Goal: Find specific page/section: Find specific page/section

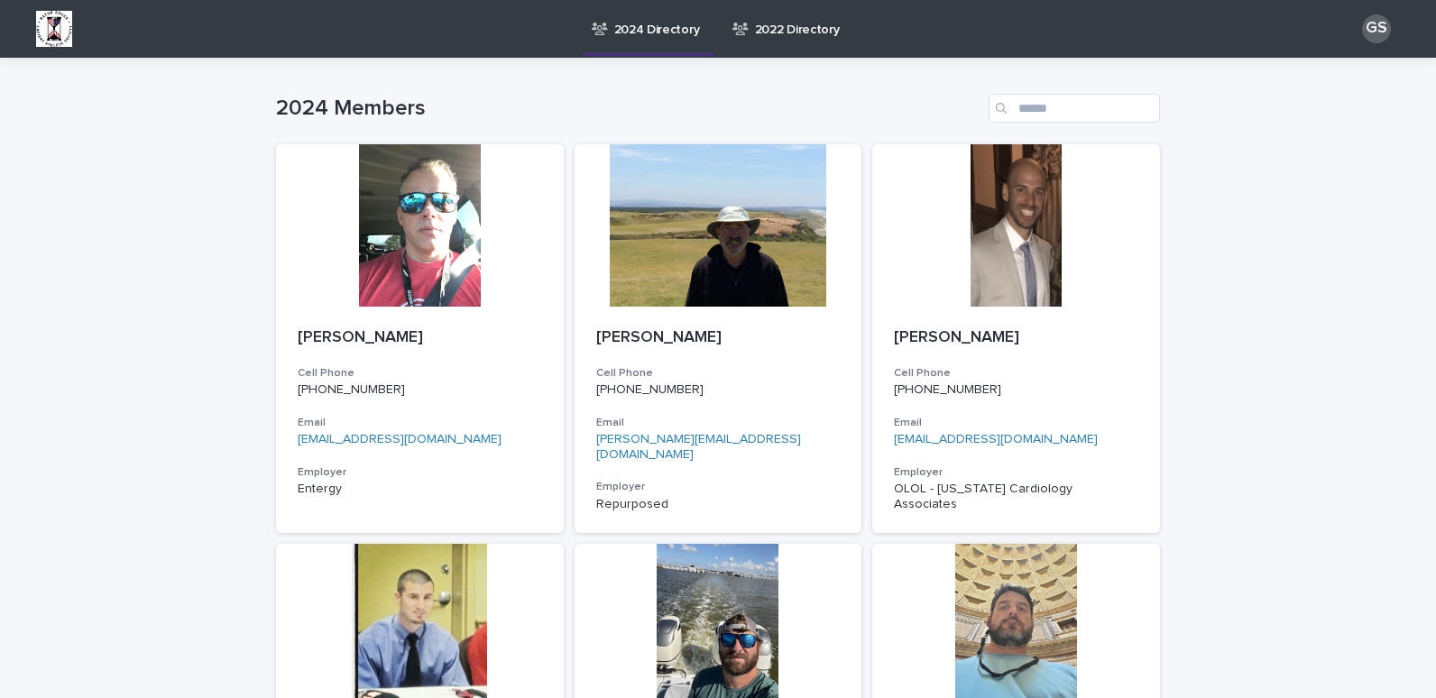
click at [1007, 107] on div "Search" at bounding box center [1003, 108] width 29 height 29
click at [1026, 110] on input "Search" at bounding box center [1074, 108] width 171 height 29
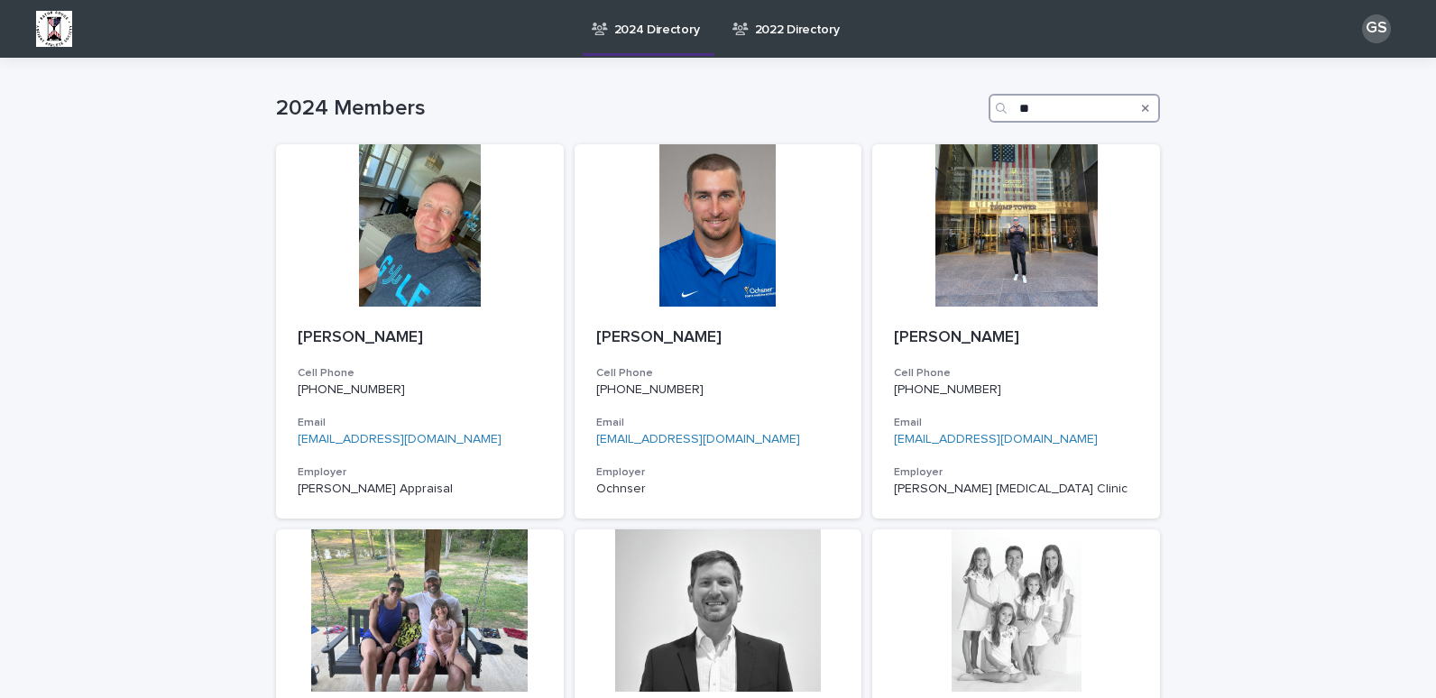
type input "*"
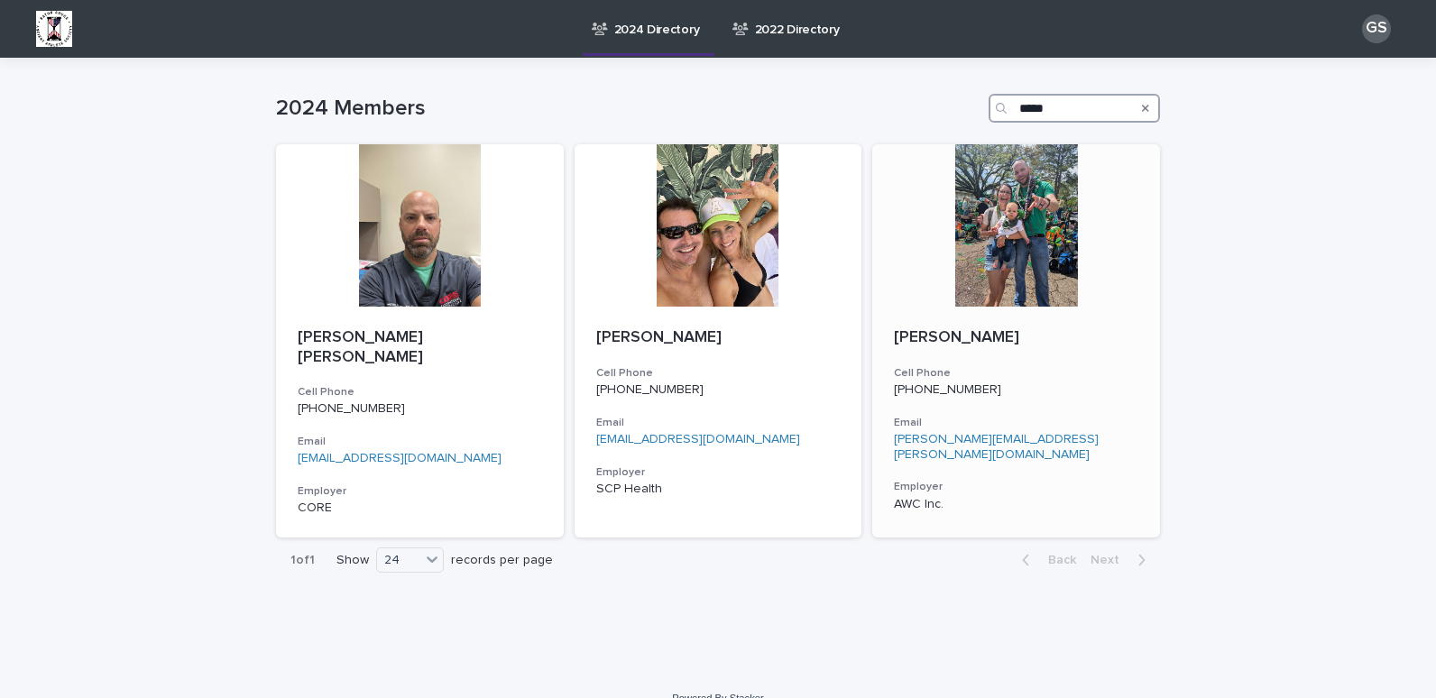
type input "*****"
click at [975, 185] on div at bounding box center [1017, 225] width 288 height 162
type input "*"
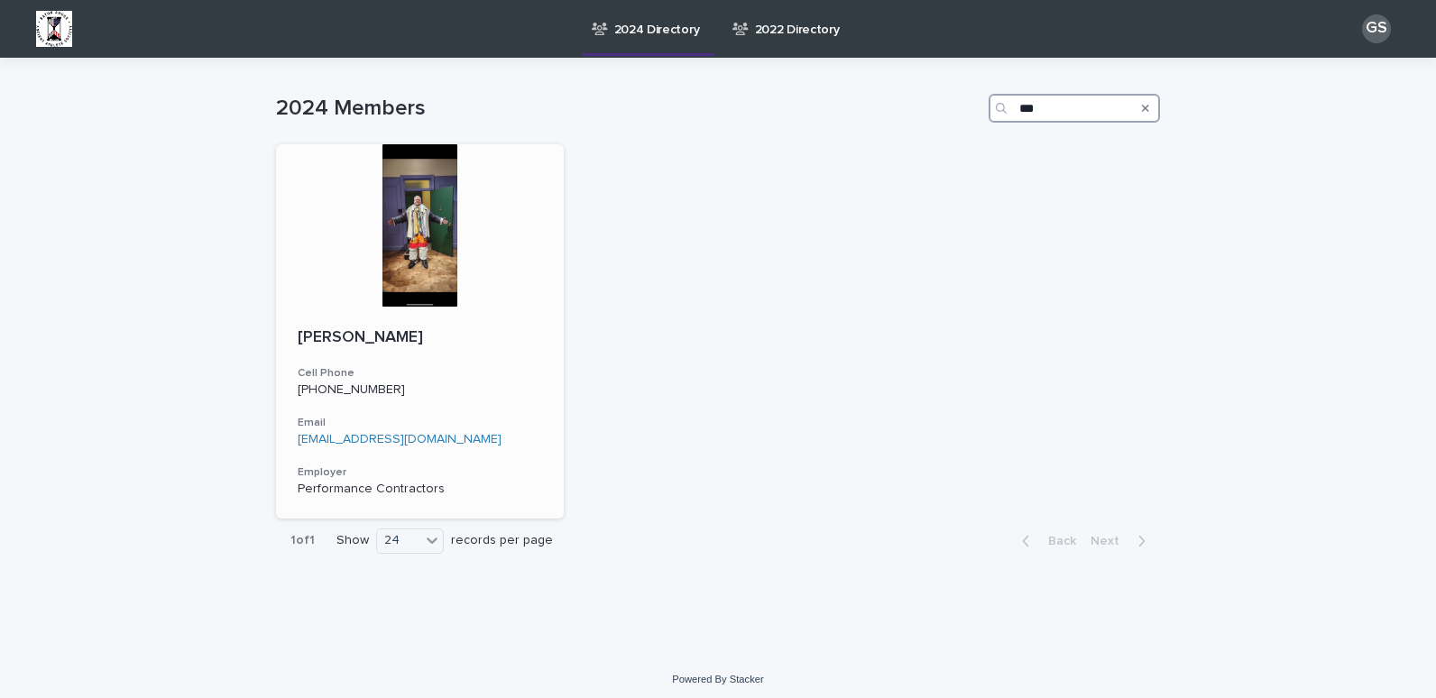
type input "***"
click at [430, 195] on div at bounding box center [420, 225] width 288 height 162
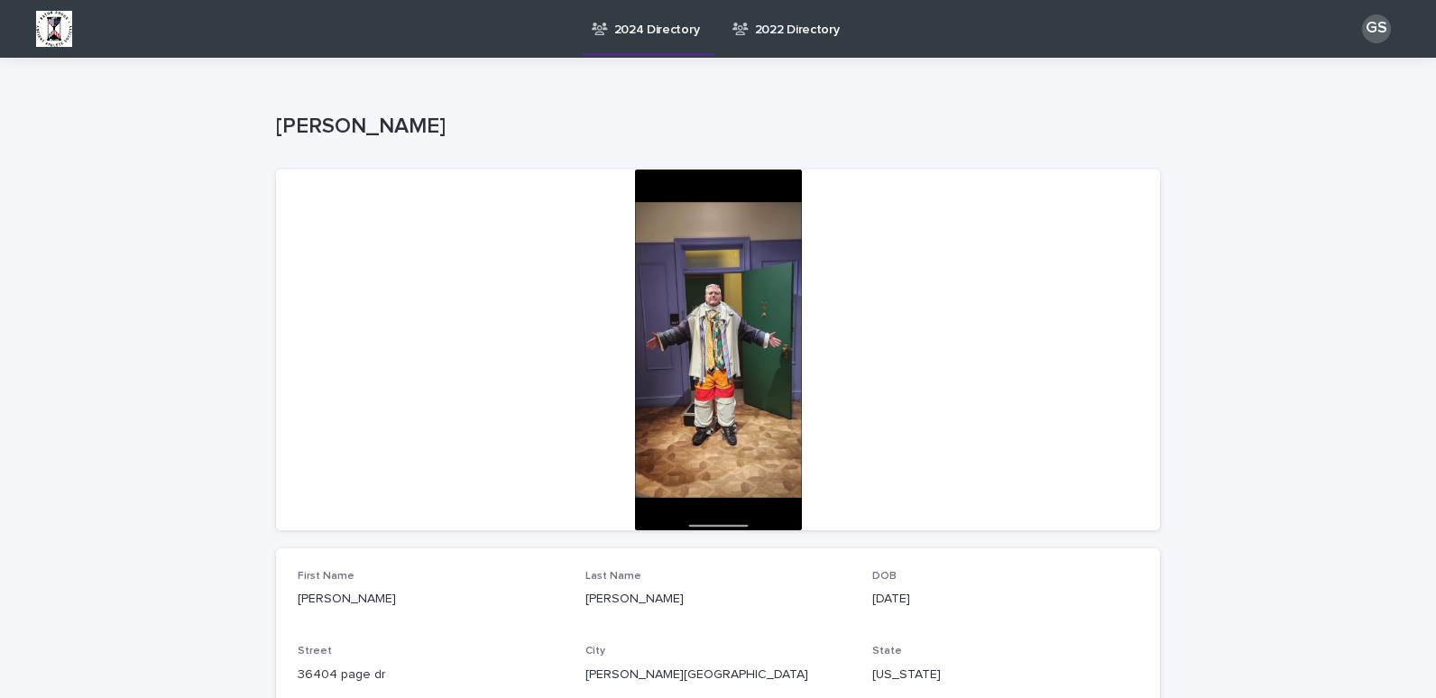
click at [739, 269] on div at bounding box center [718, 350] width 884 height 361
drag, startPoint x: 758, startPoint y: 374, endPoint x: 1146, endPoint y: 347, distance: 388.9
click at [1146, 347] on div at bounding box center [718, 350] width 884 height 361
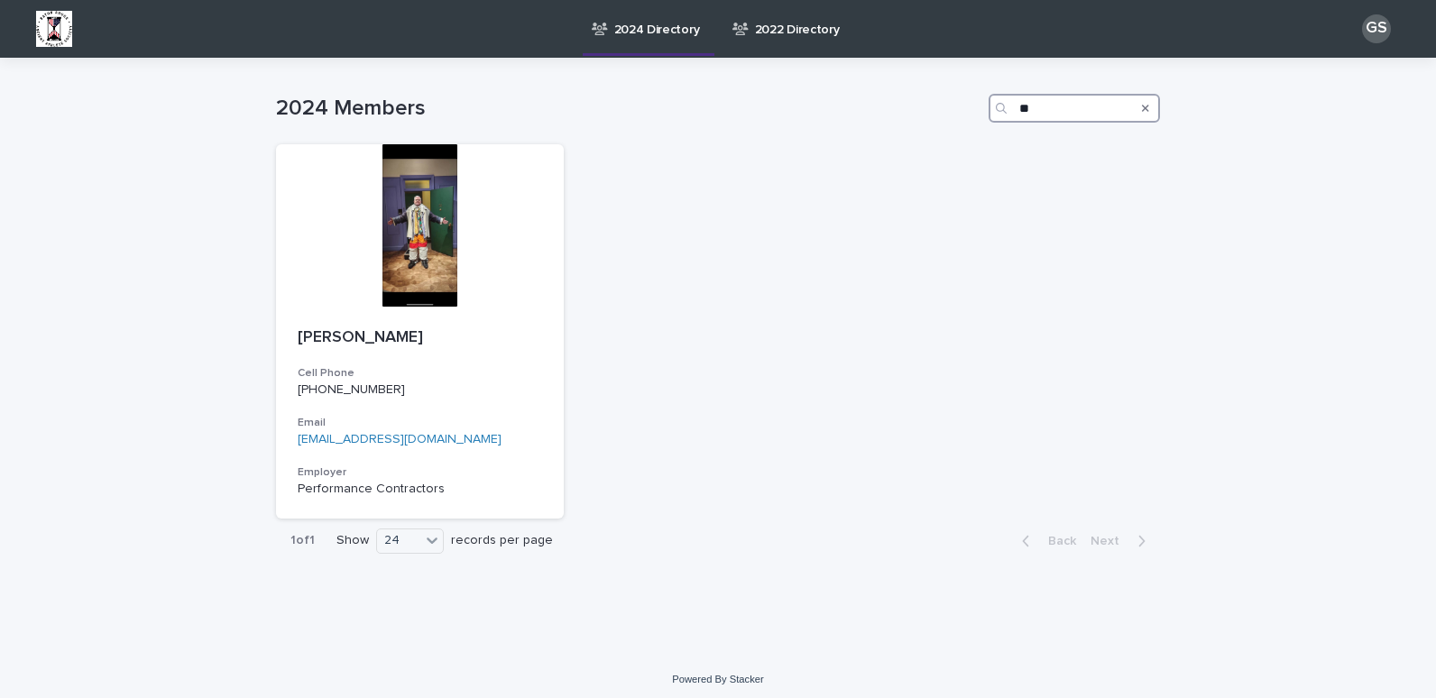
type input "*"
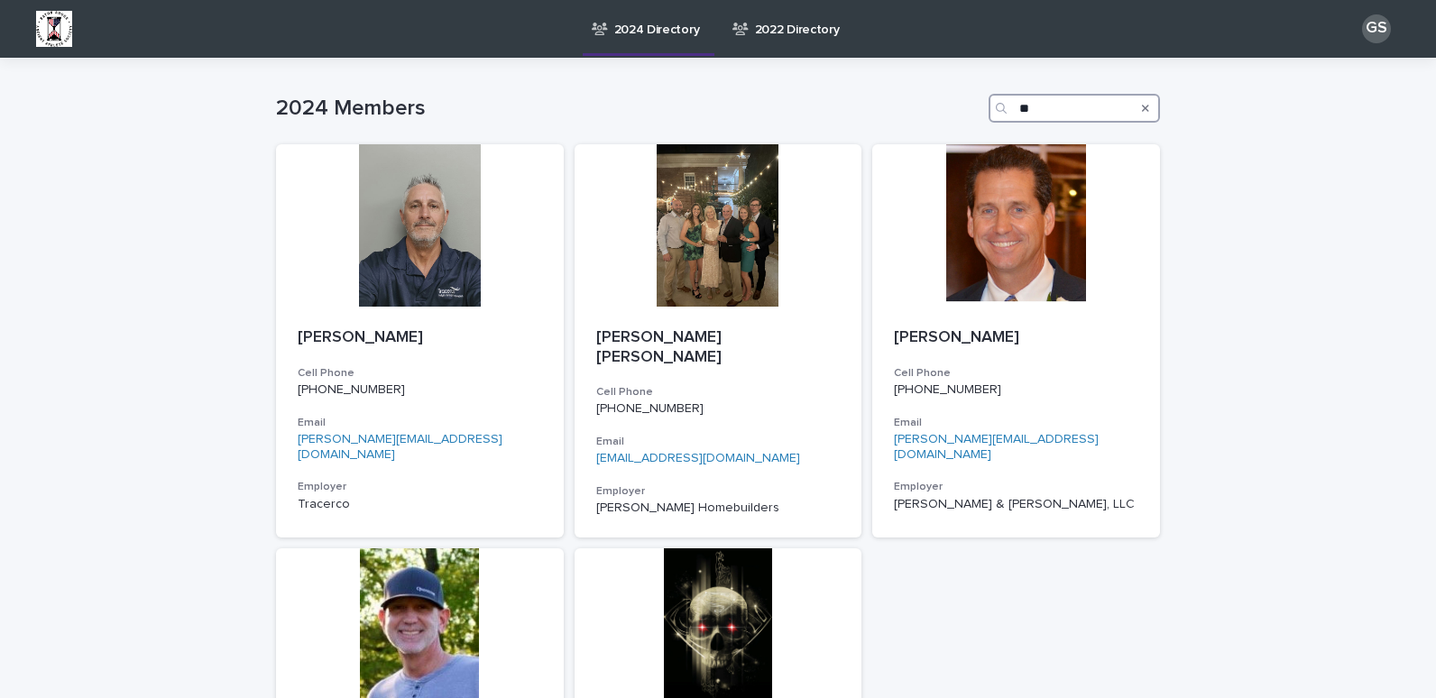
type input "*"
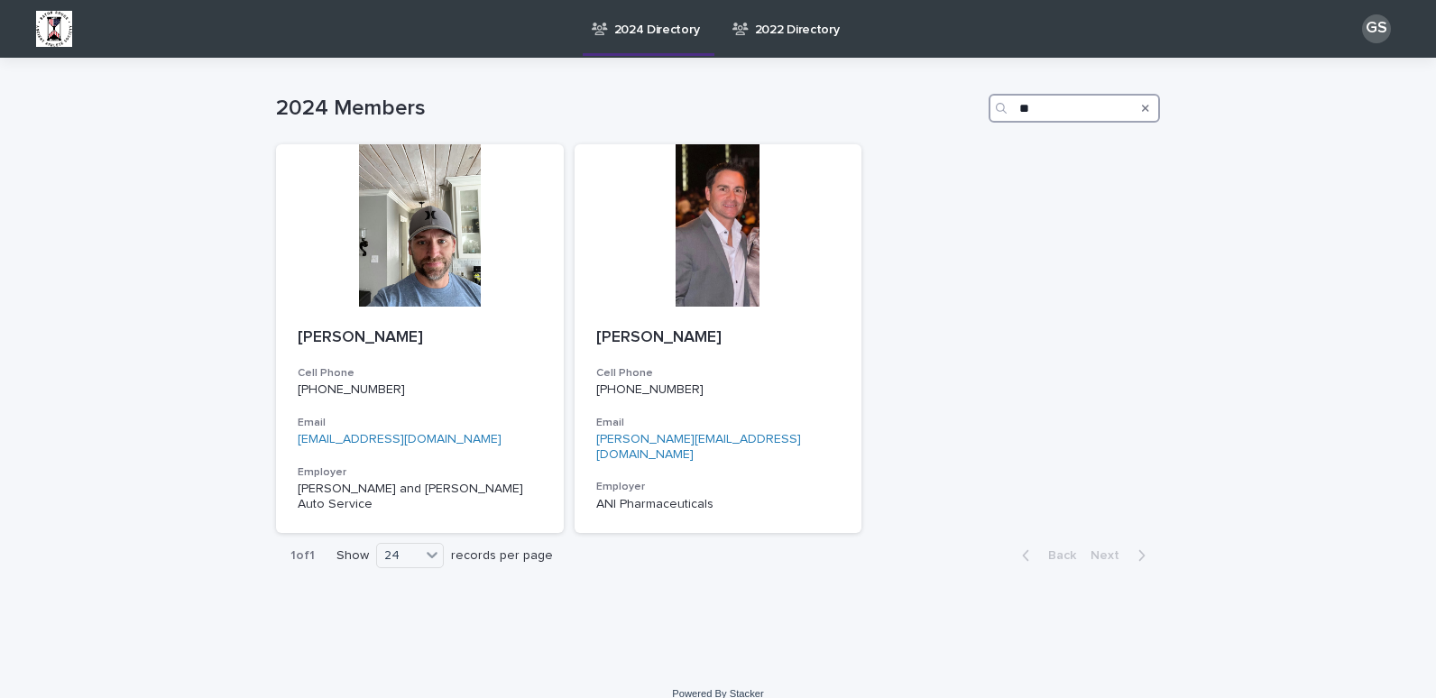
type input "*"
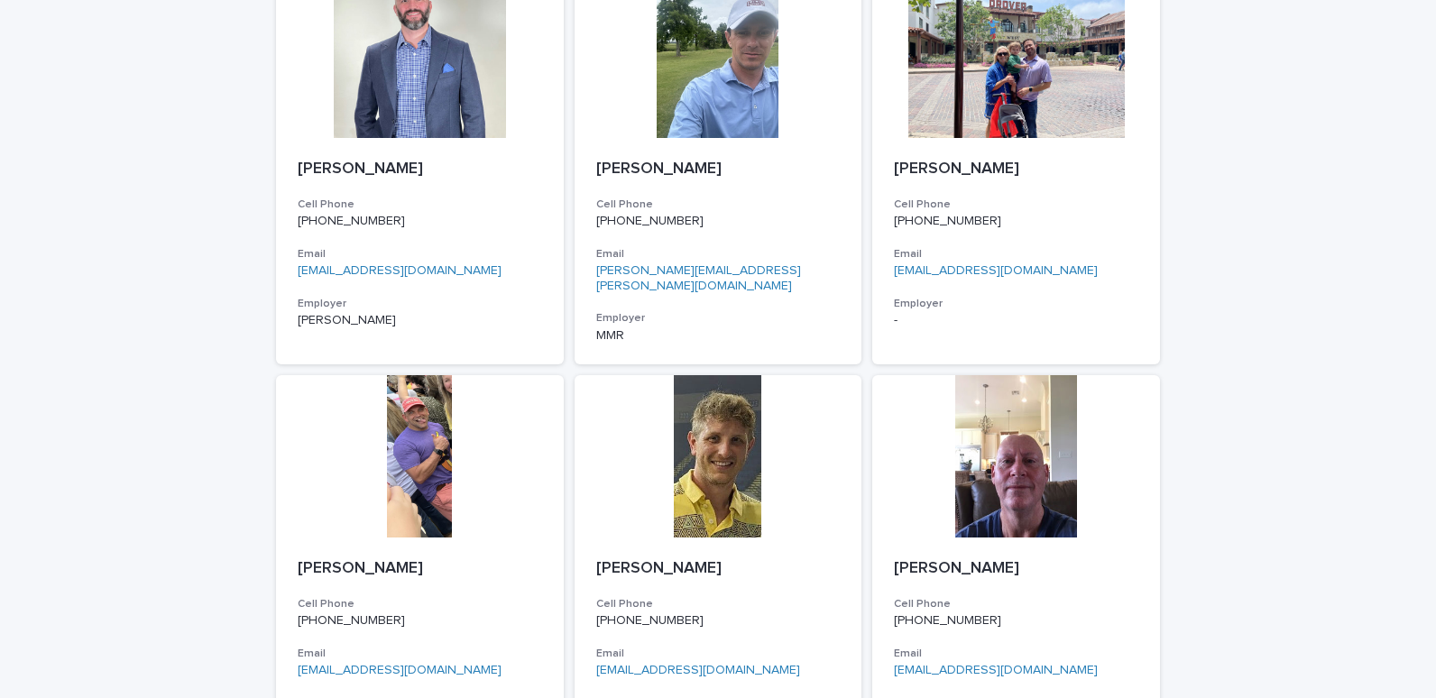
scroll to position [1033, 0]
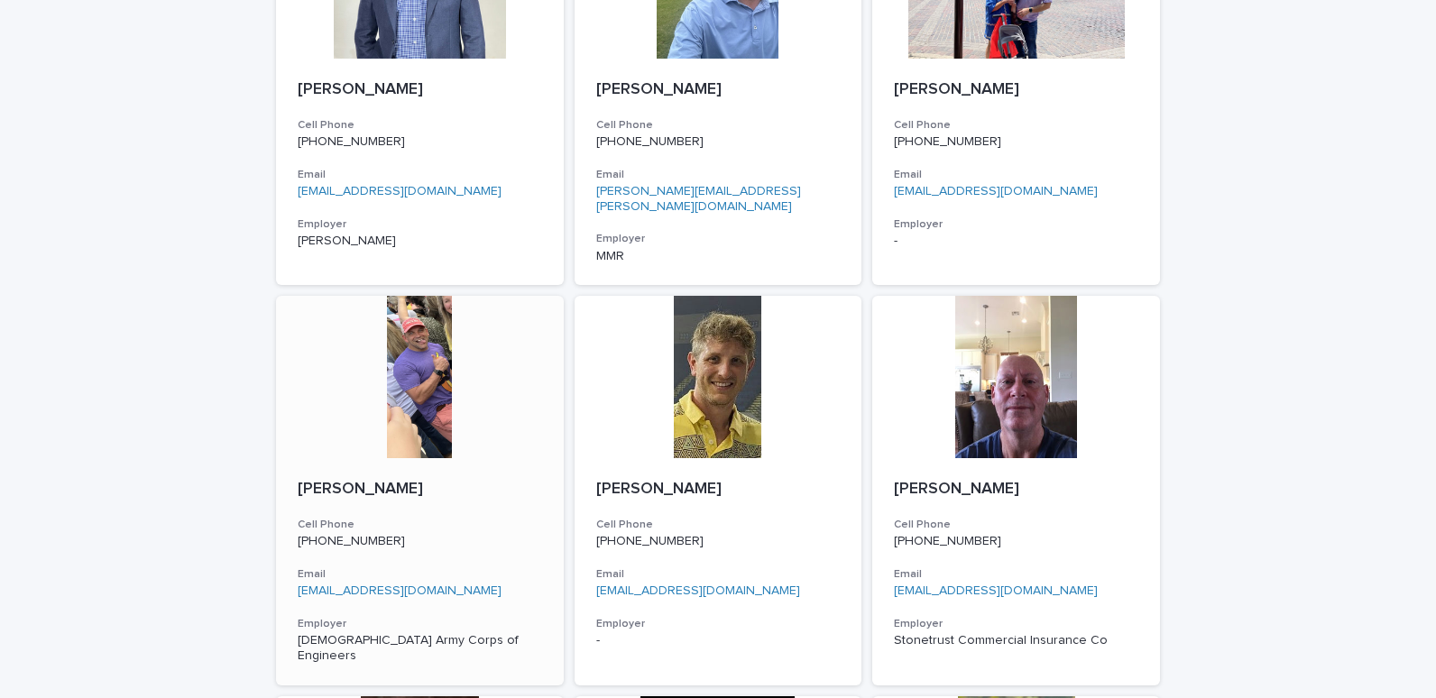
click at [396, 358] on div at bounding box center [420, 377] width 288 height 162
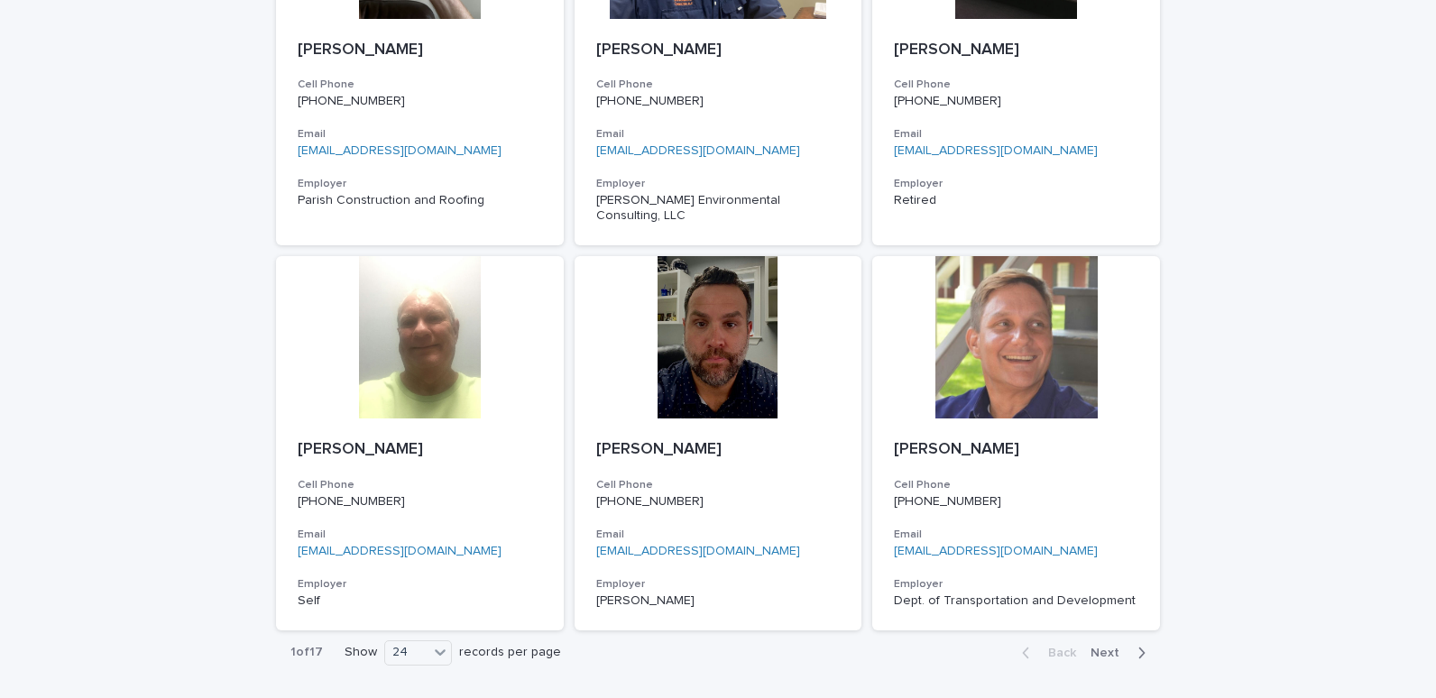
scroll to position [2701, 0]
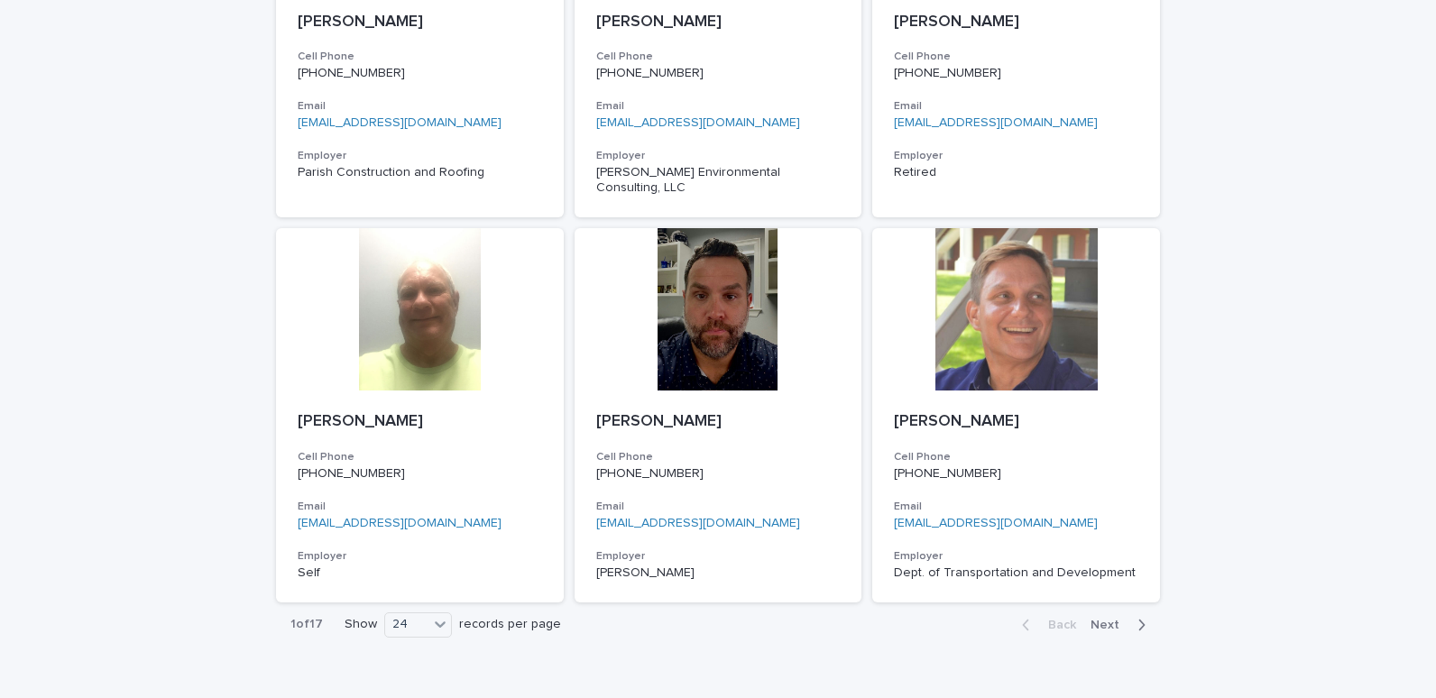
click at [1103, 619] on span "Next" at bounding box center [1111, 625] width 40 height 13
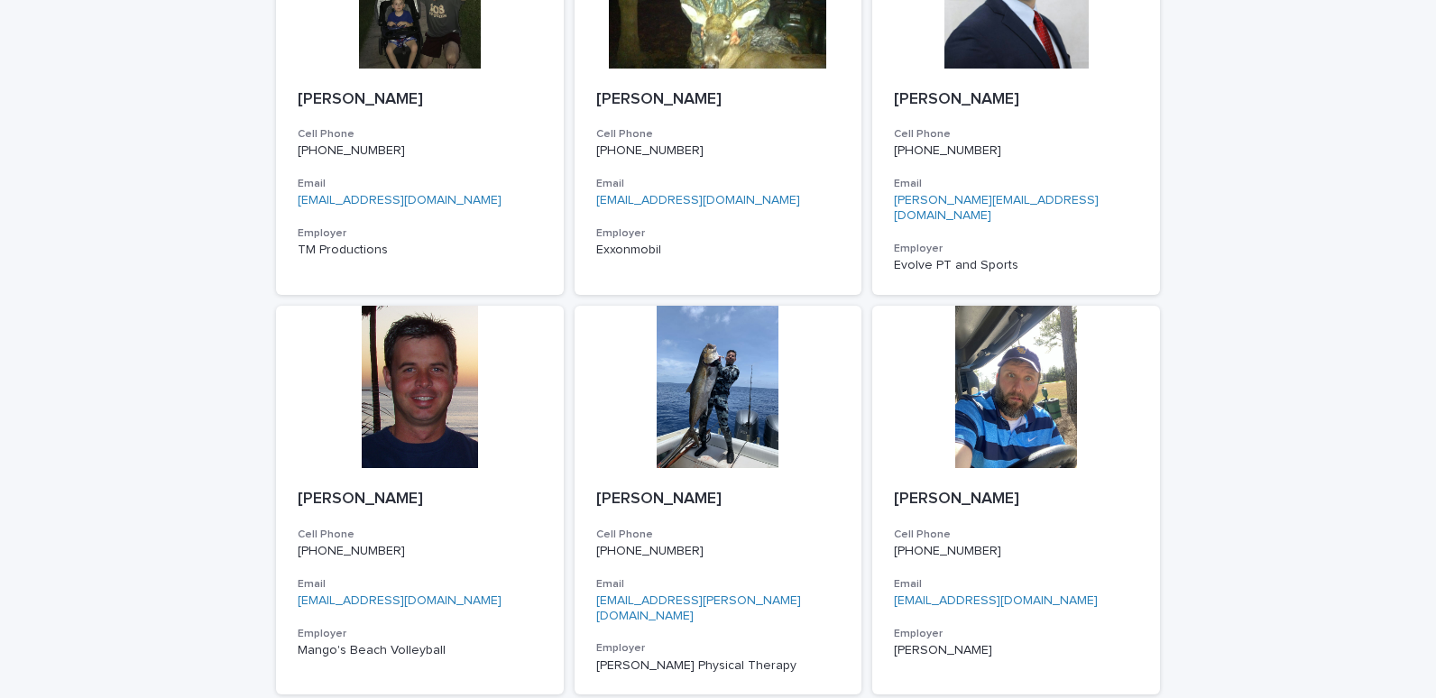
scroll to position [736, 0]
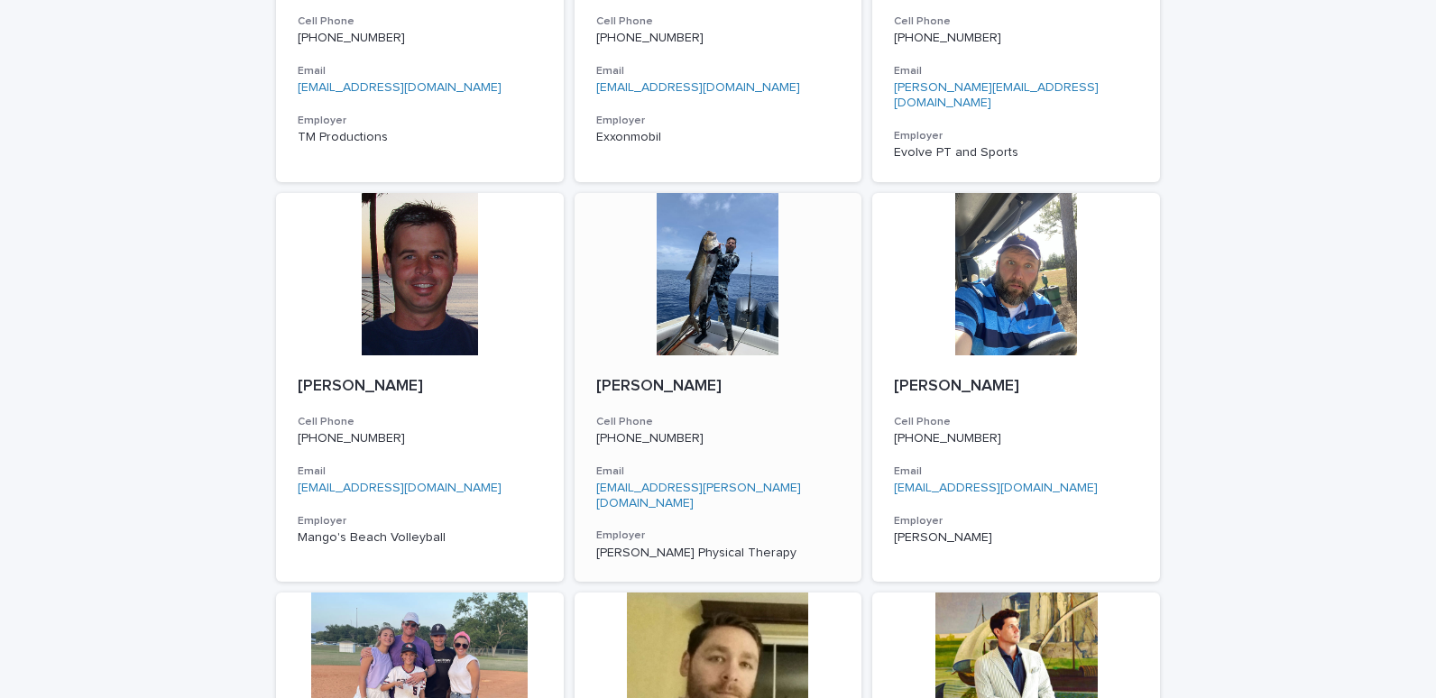
click at [733, 248] on div at bounding box center [719, 274] width 288 height 162
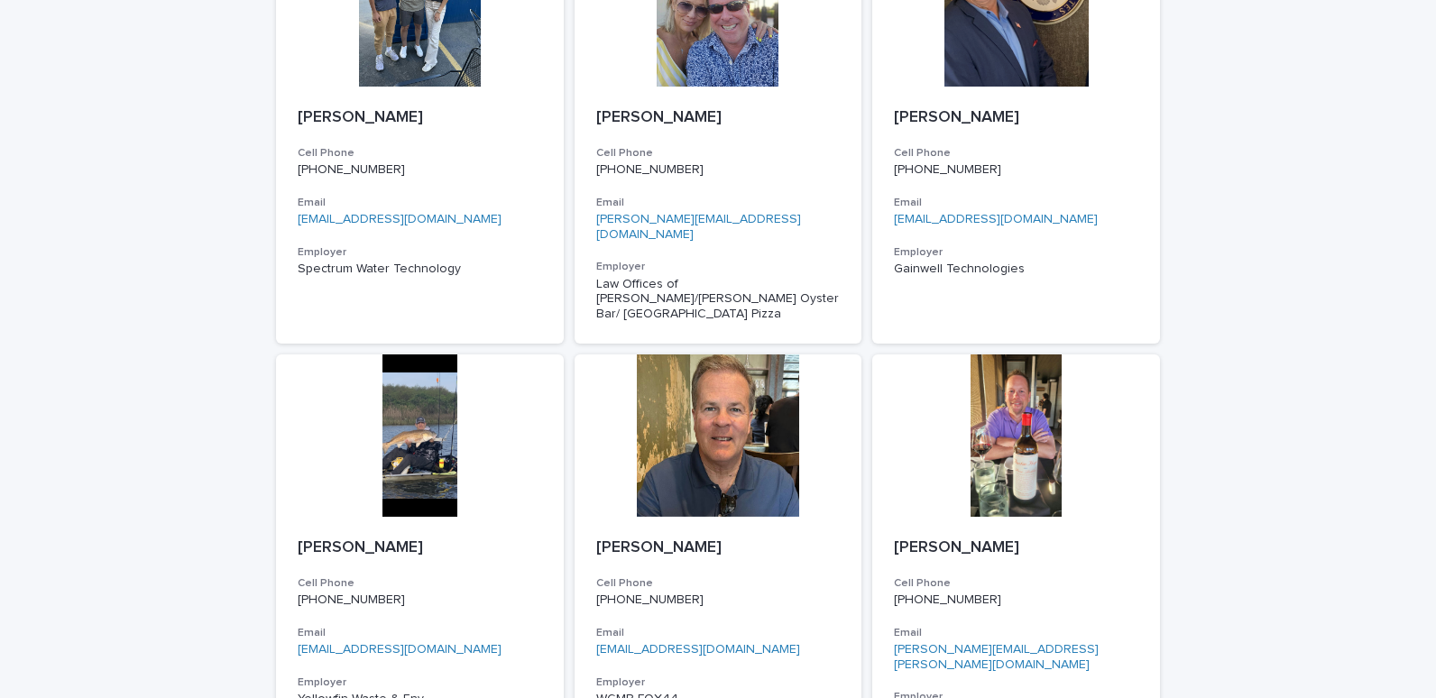
scroll to position [2716, 0]
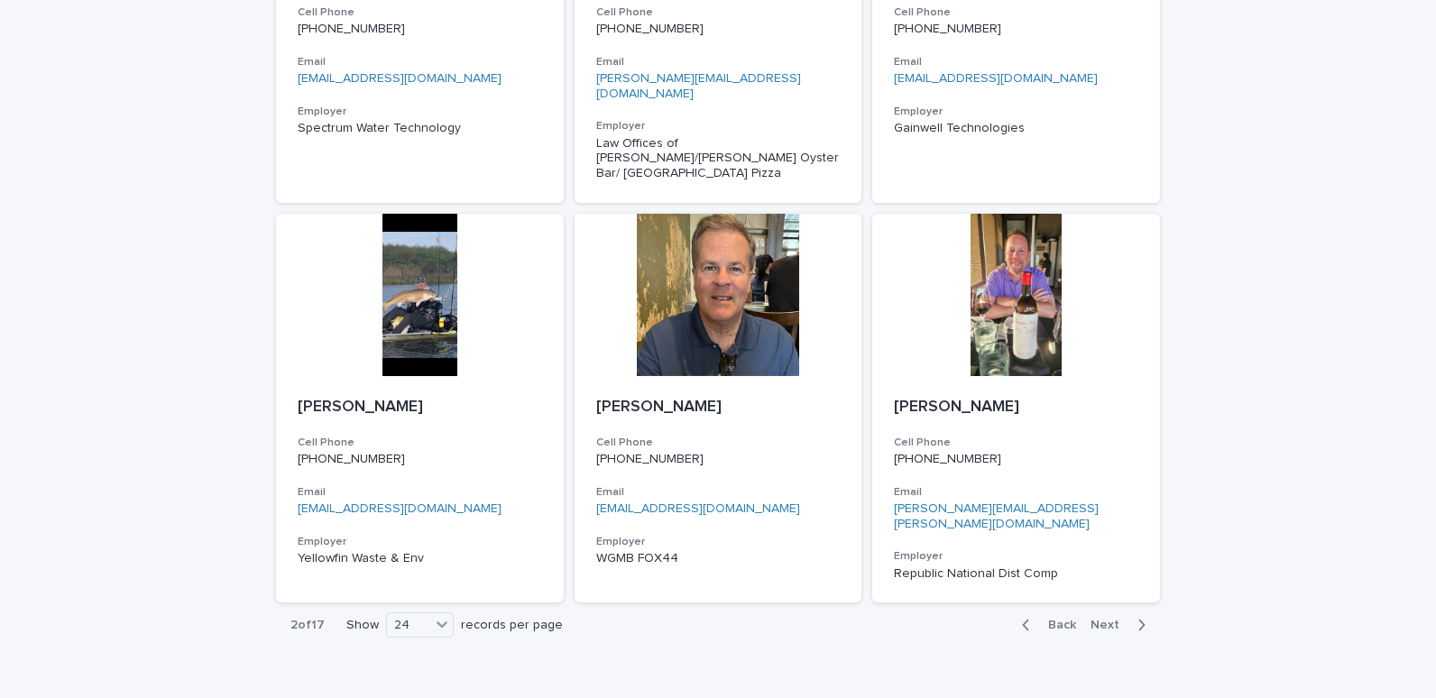
click at [1098, 619] on span "Next" at bounding box center [1111, 625] width 40 height 13
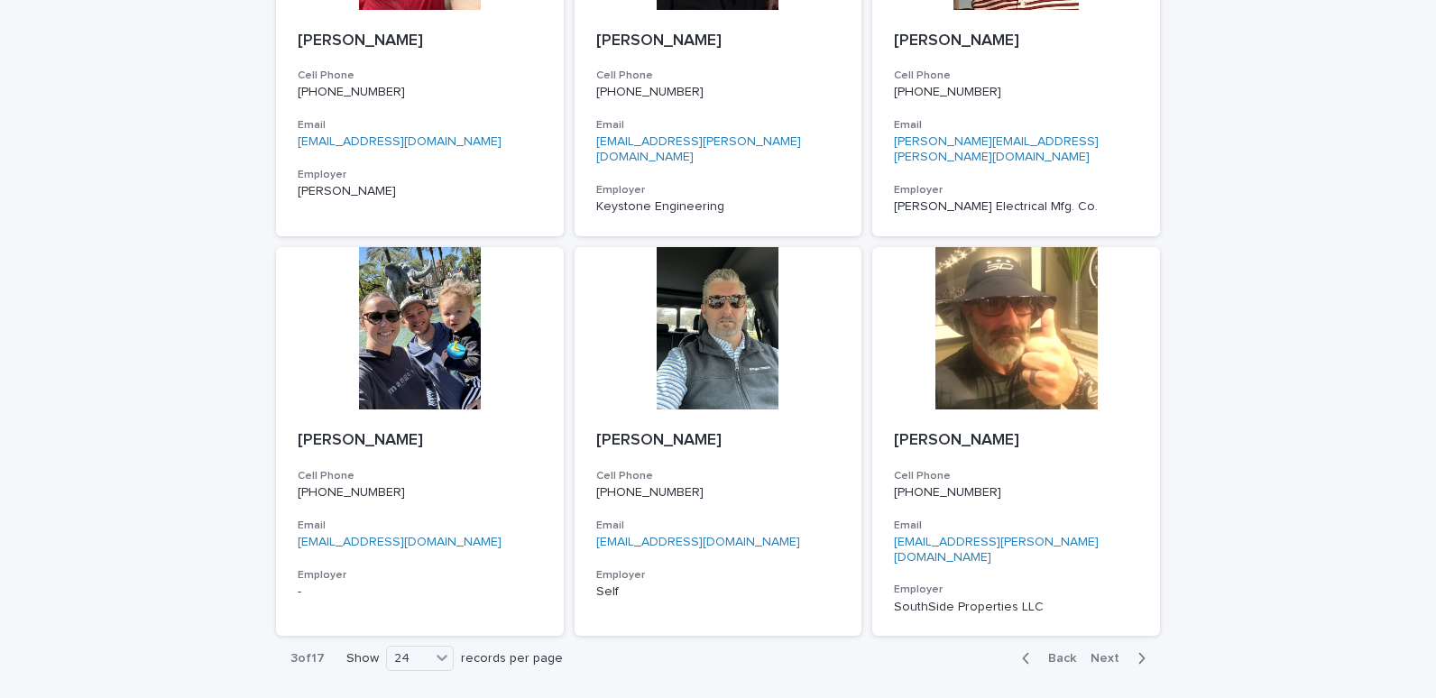
scroll to position [2701, 0]
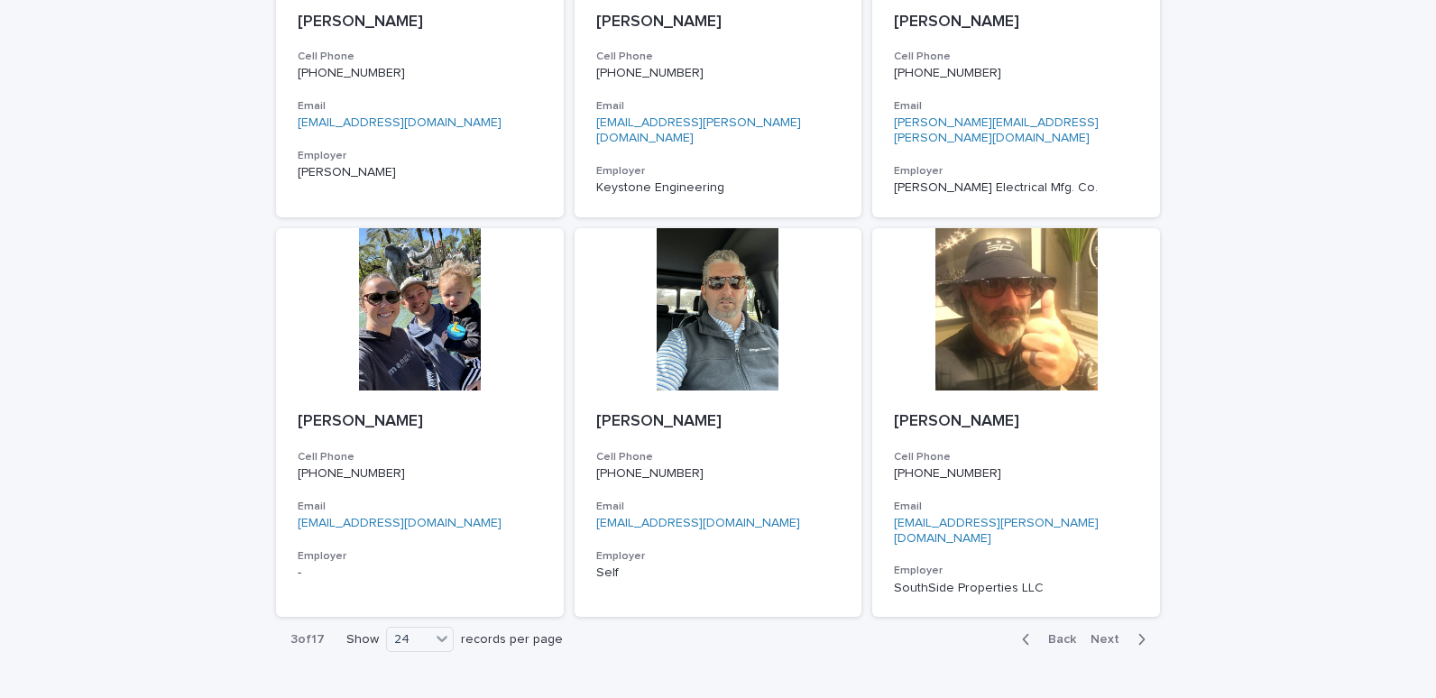
click at [1098, 633] on span "Next" at bounding box center [1111, 639] width 40 height 13
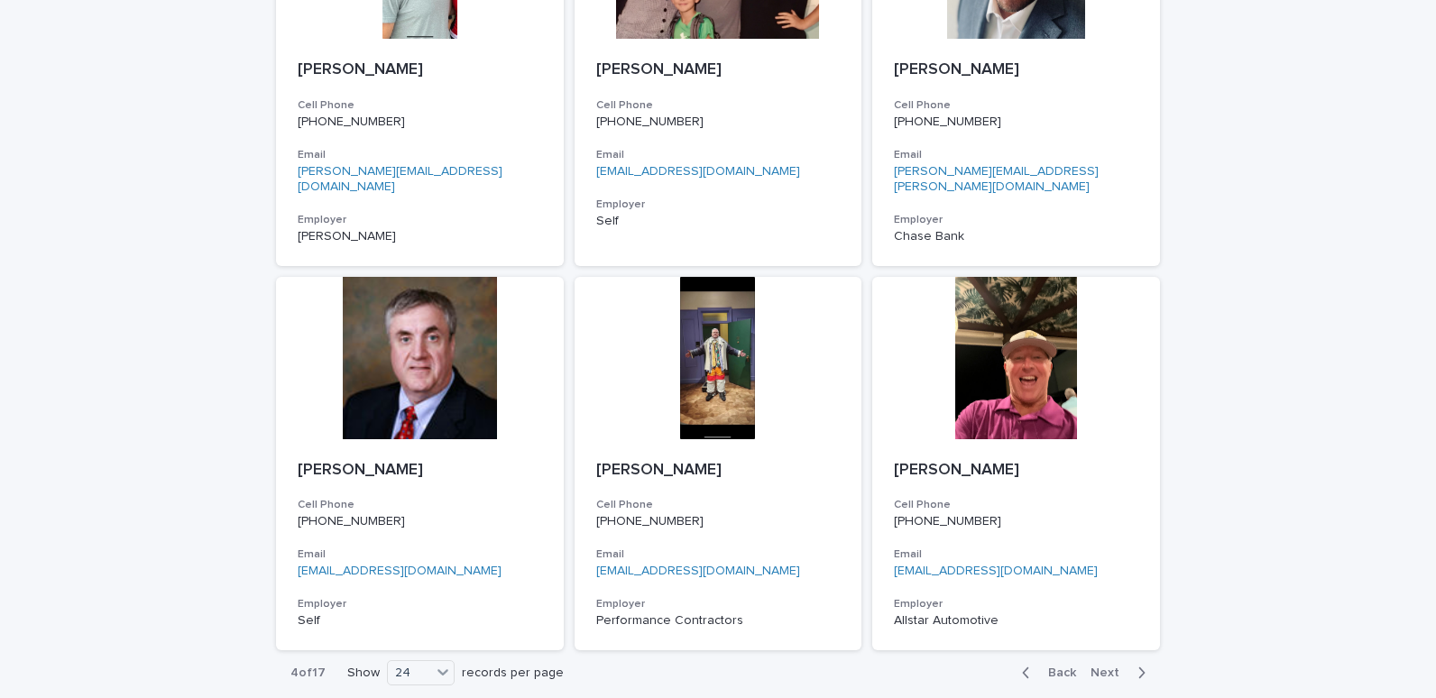
scroll to position [2701, 0]
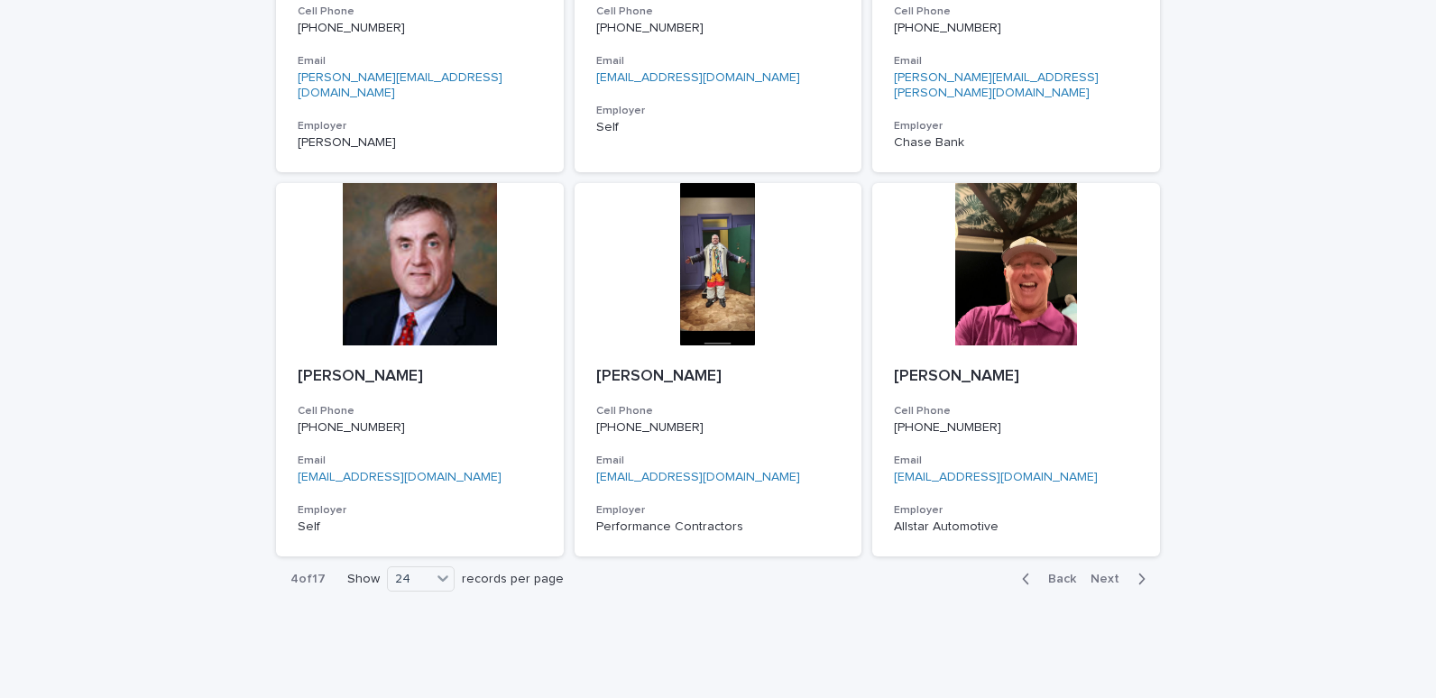
click at [1100, 573] on span "Next" at bounding box center [1111, 579] width 40 height 13
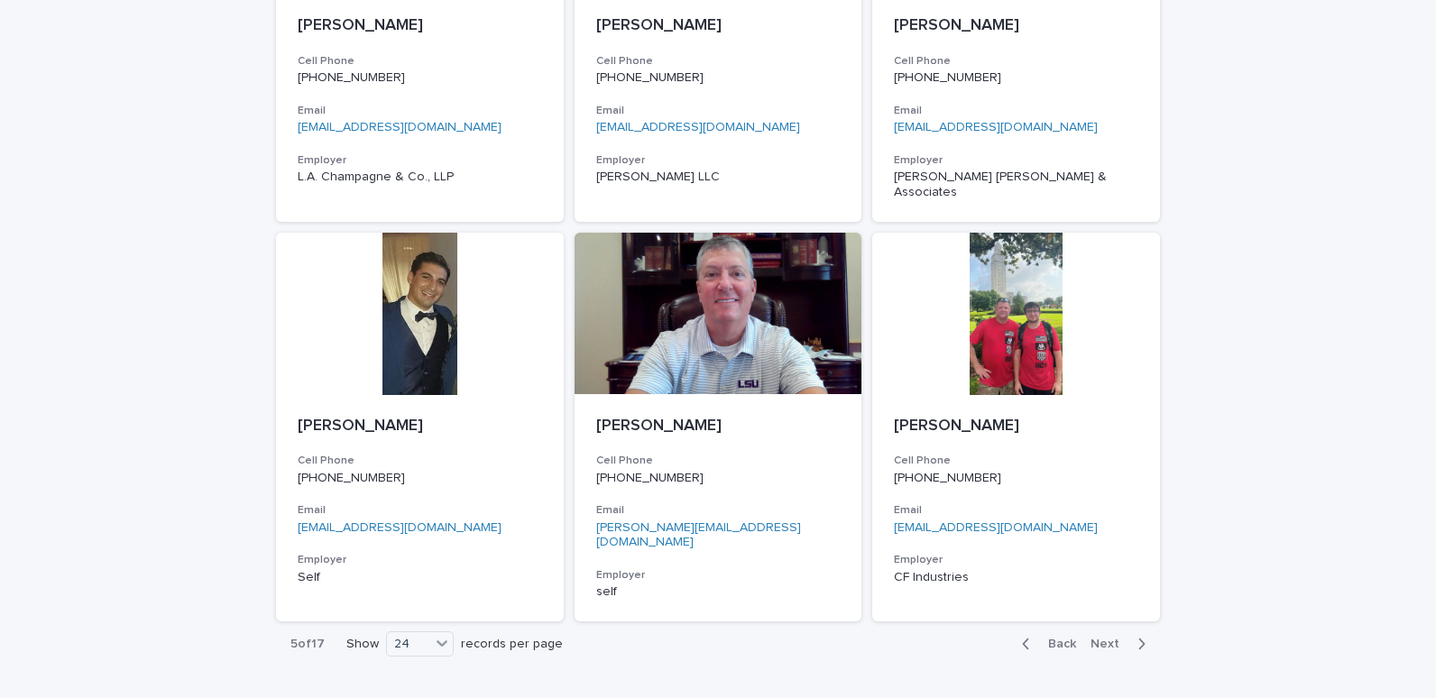
scroll to position [2716, 0]
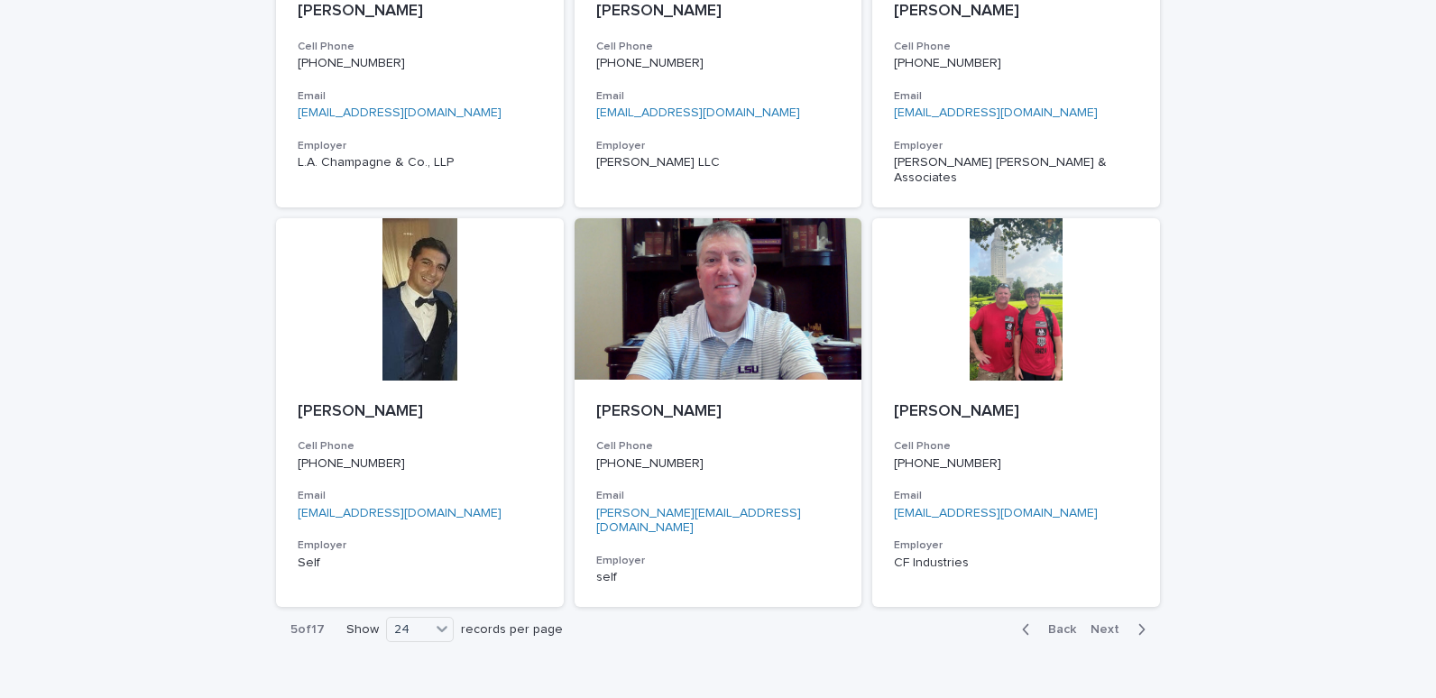
click at [1096, 623] on span "Next" at bounding box center [1111, 629] width 40 height 13
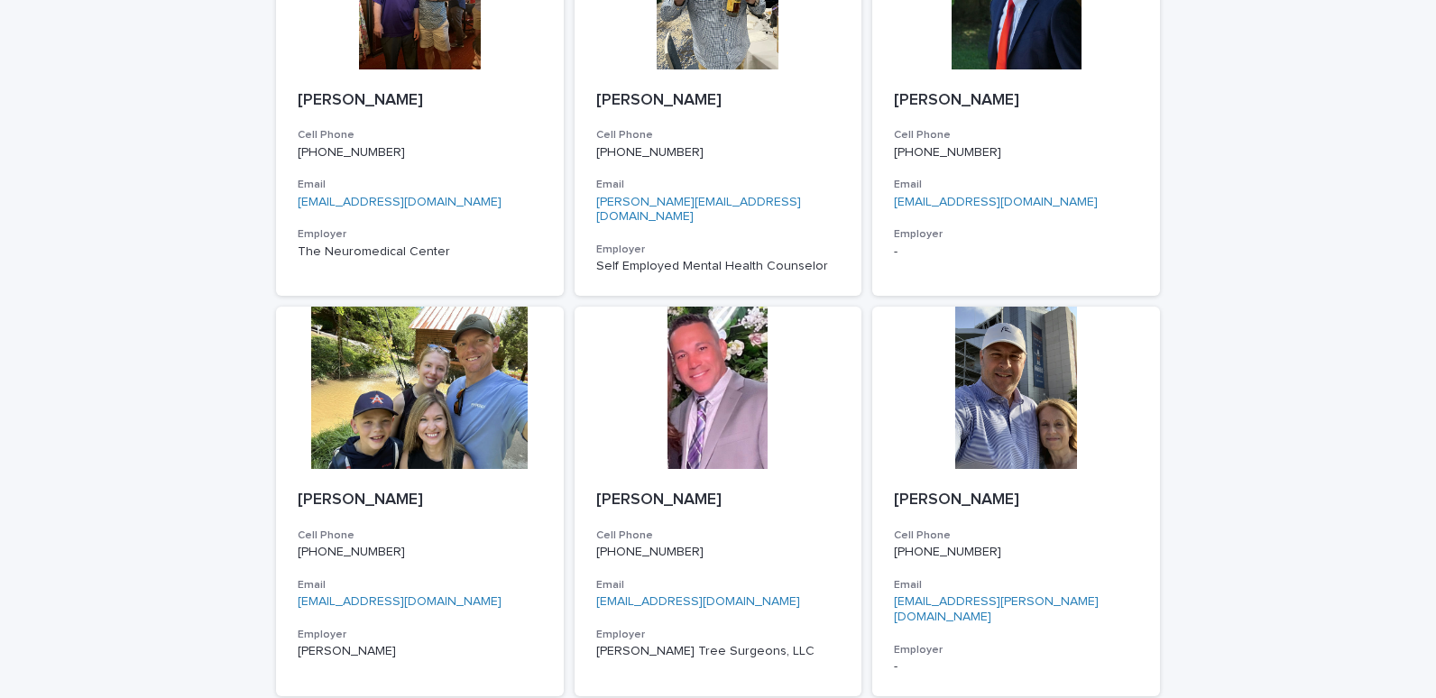
scroll to position [2631, 0]
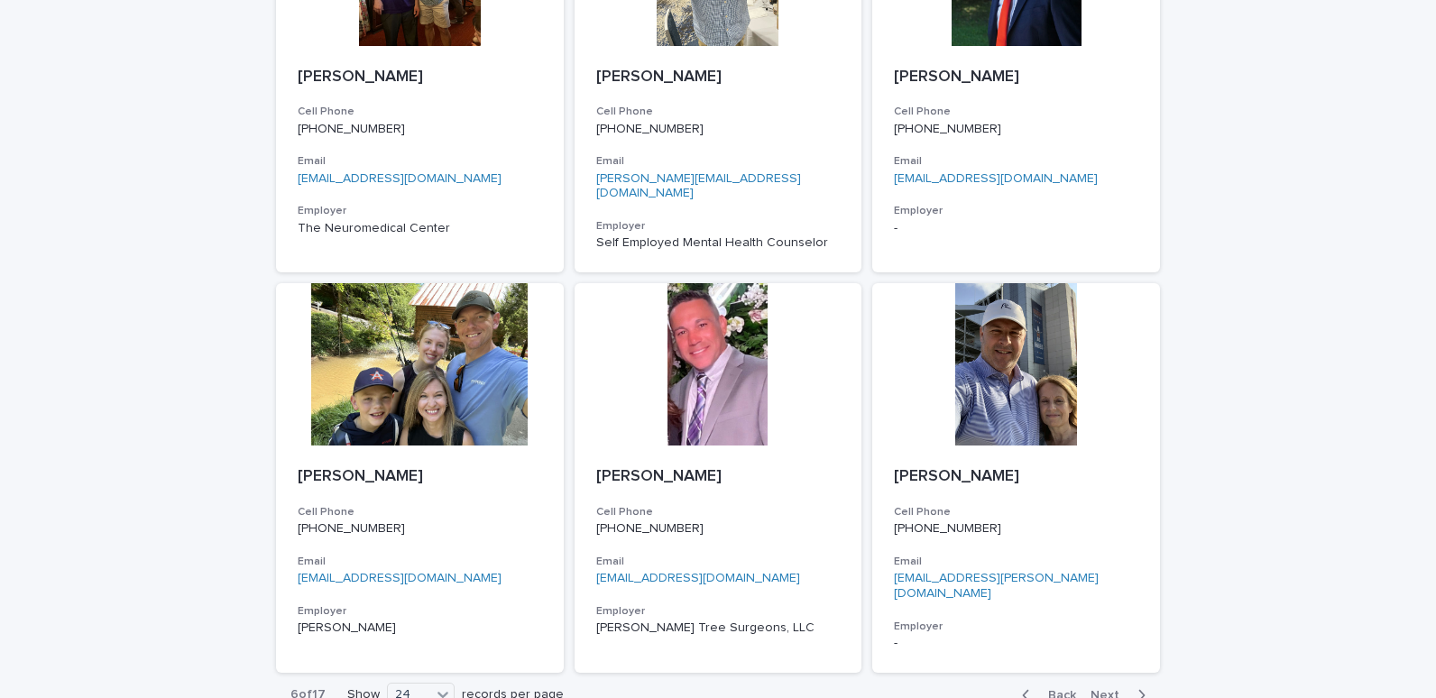
click at [1099, 689] on span "Next" at bounding box center [1111, 695] width 40 height 13
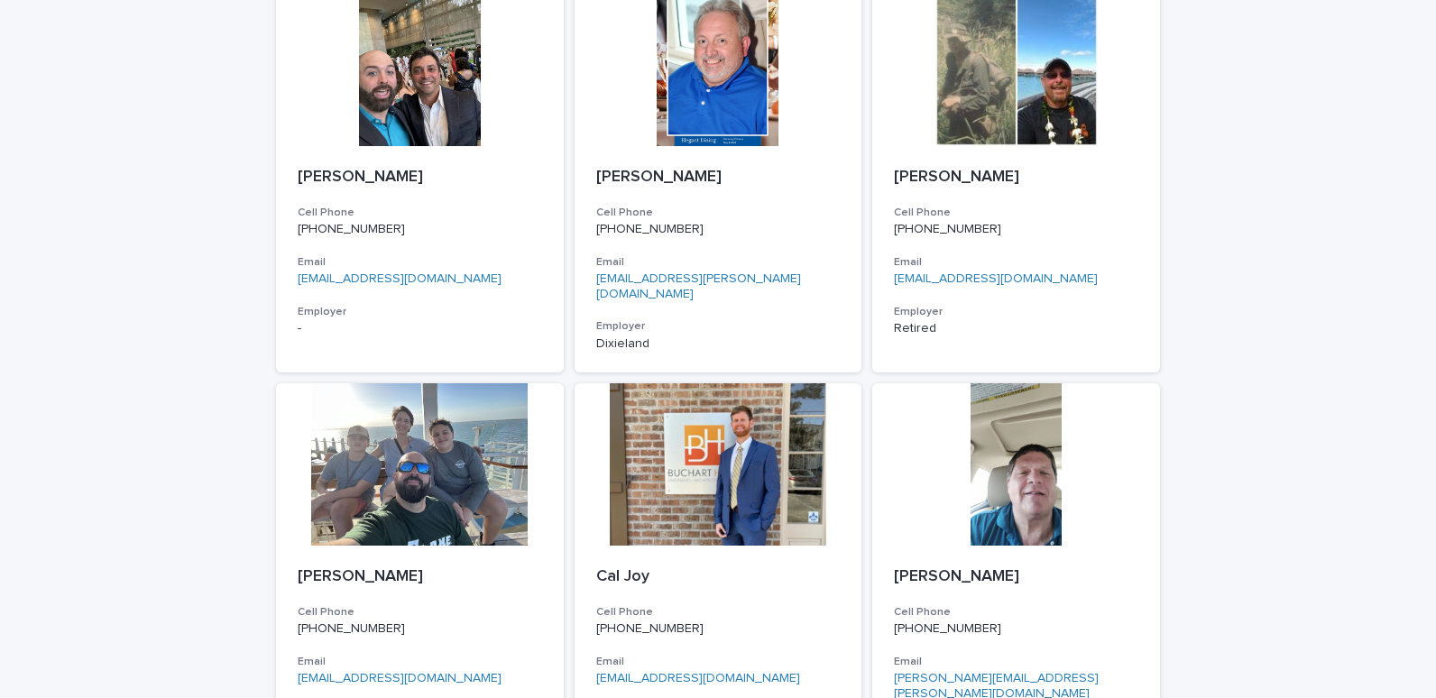
scroll to position [2701, 0]
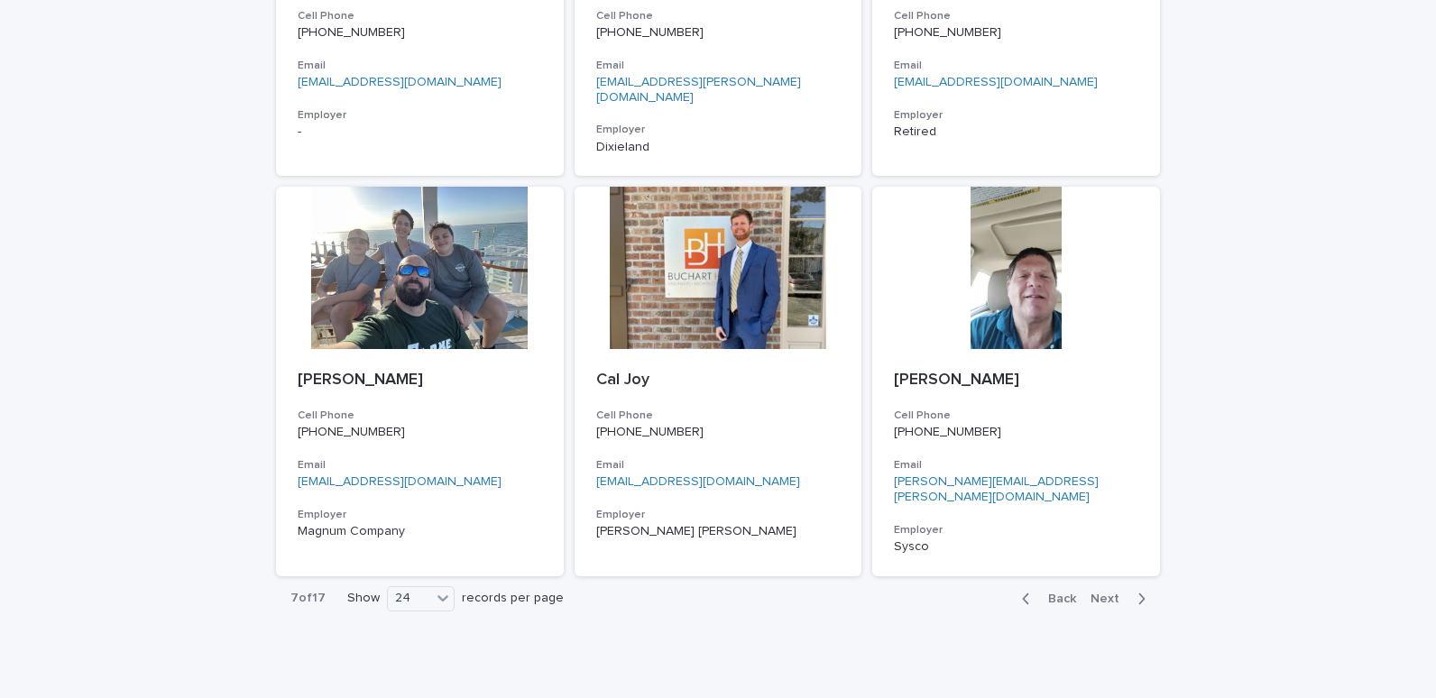
click at [1096, 593] on span "Next" at bounding box center [1111, 599] width 40 height 13
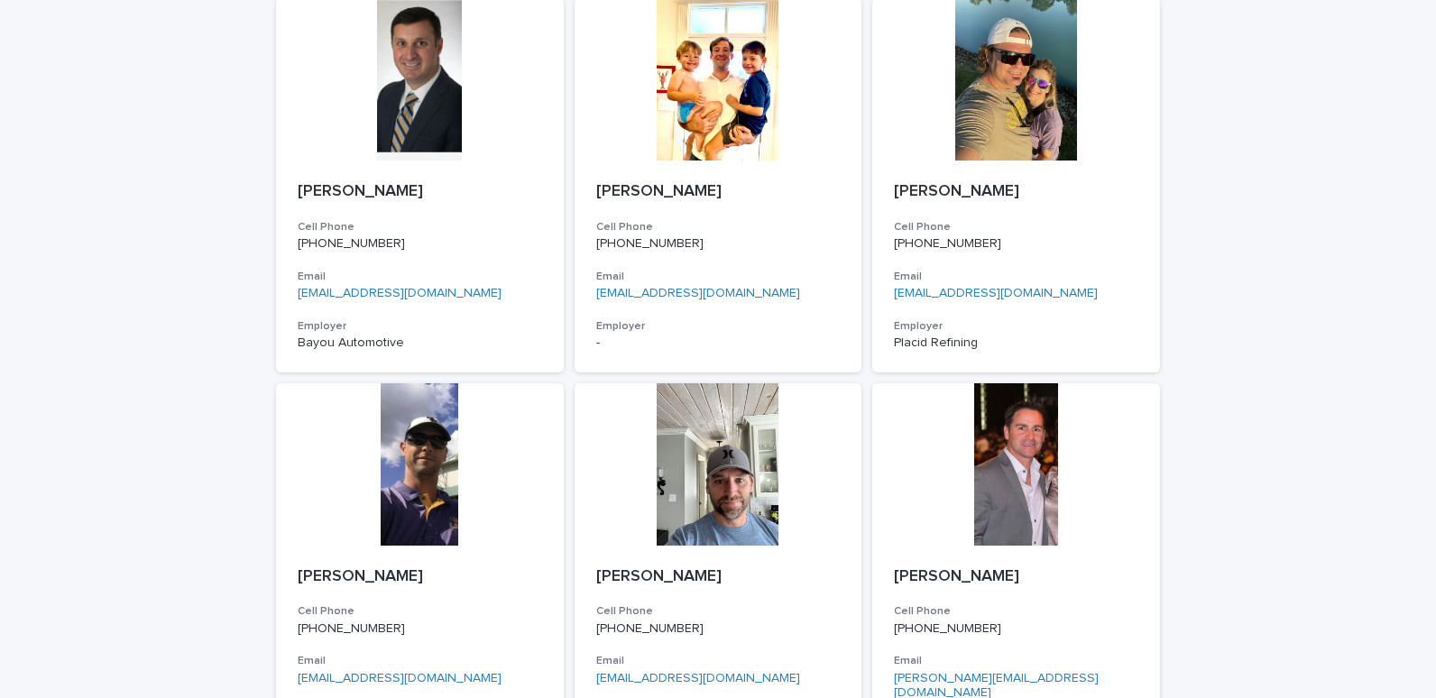
scroll to position [2701, 0]
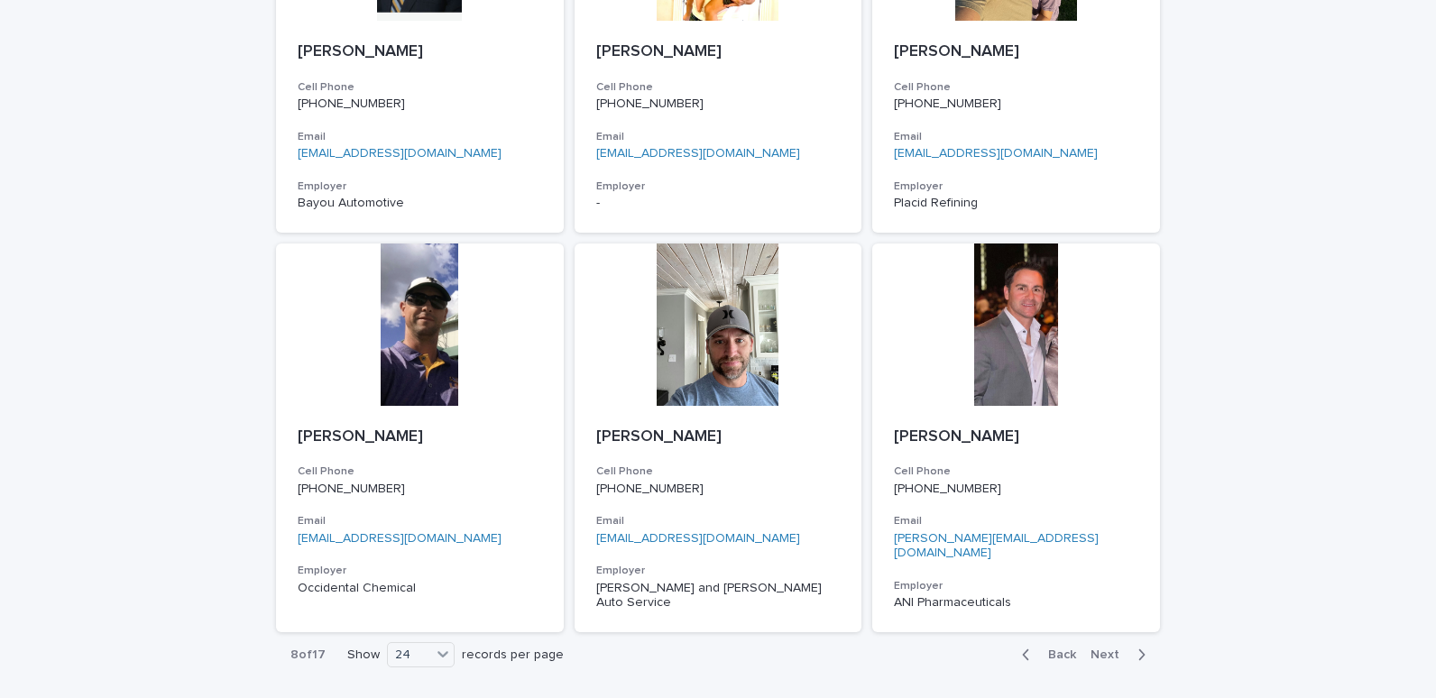
click at [1096, 649] on span "Next" at bounding box center [1111, 655] width 40 height 13
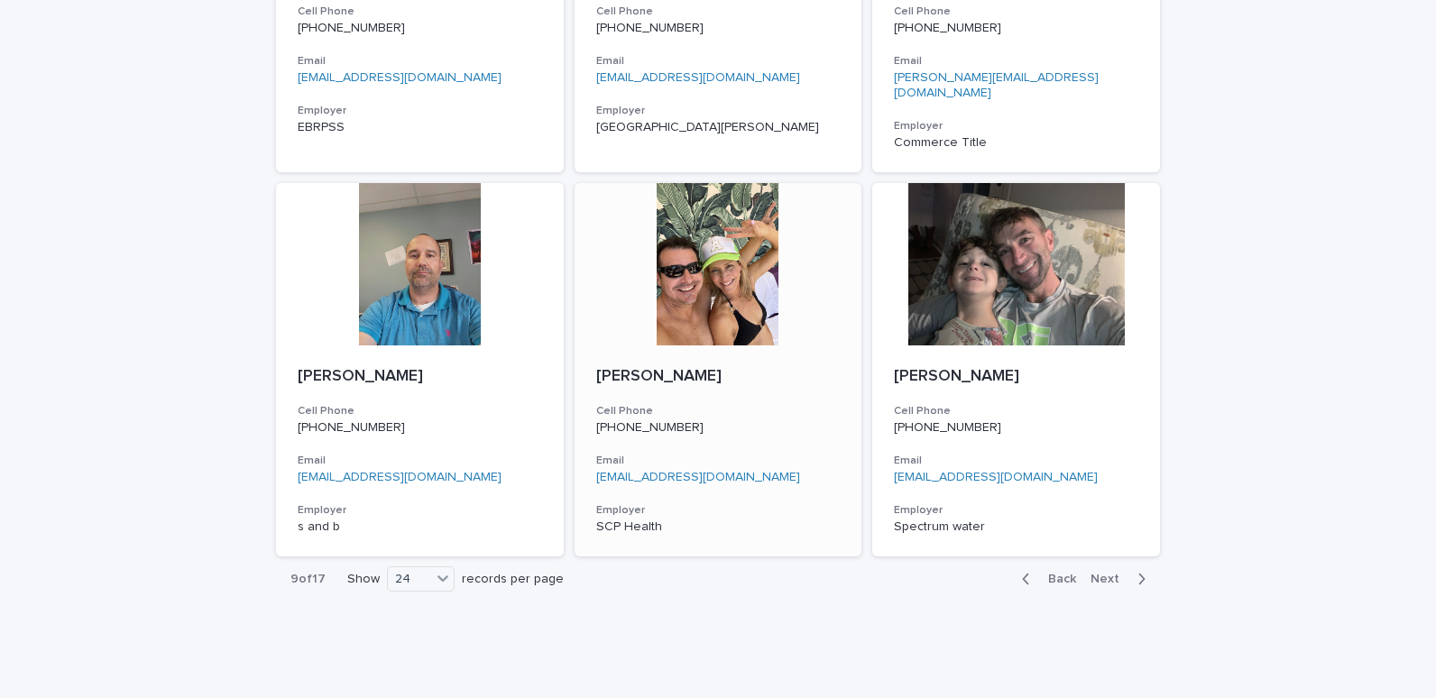
click at [711, 235] on div at bounding box center [719, 264] width 288 height 162
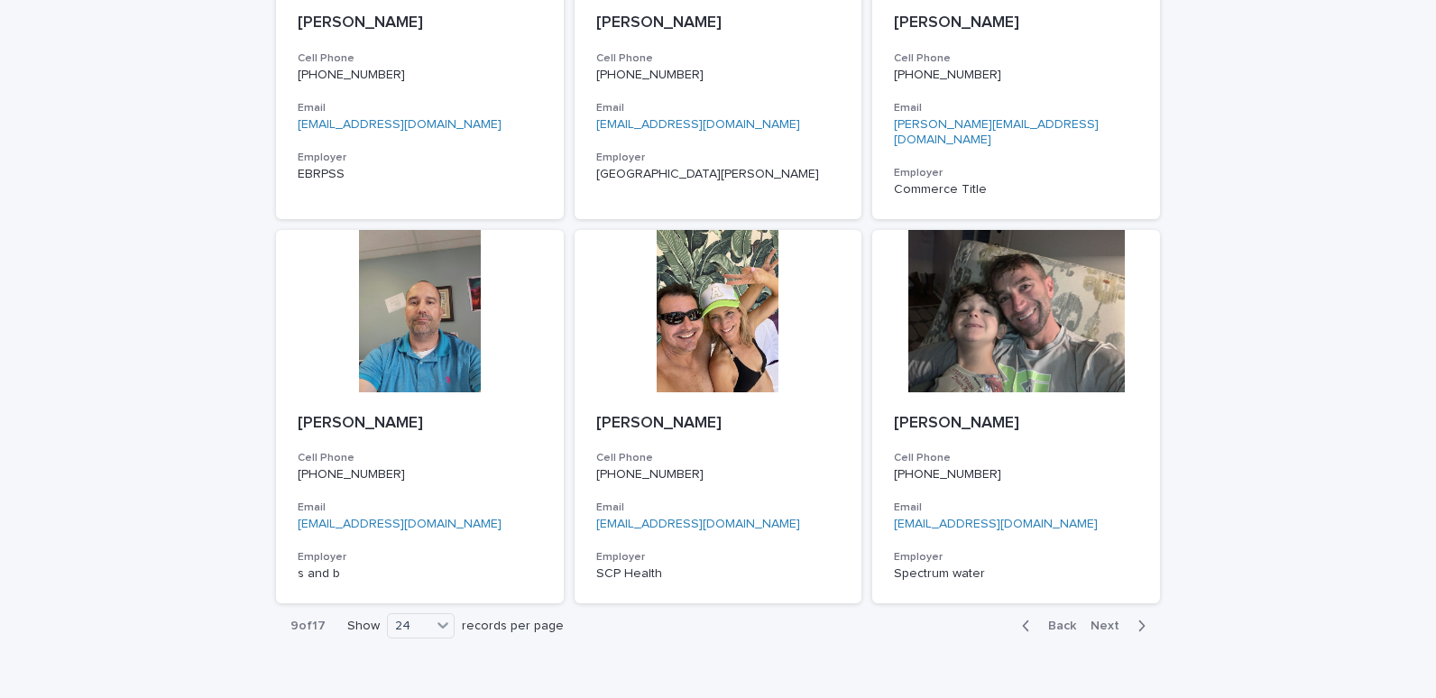
scroll to position [2701, 0]
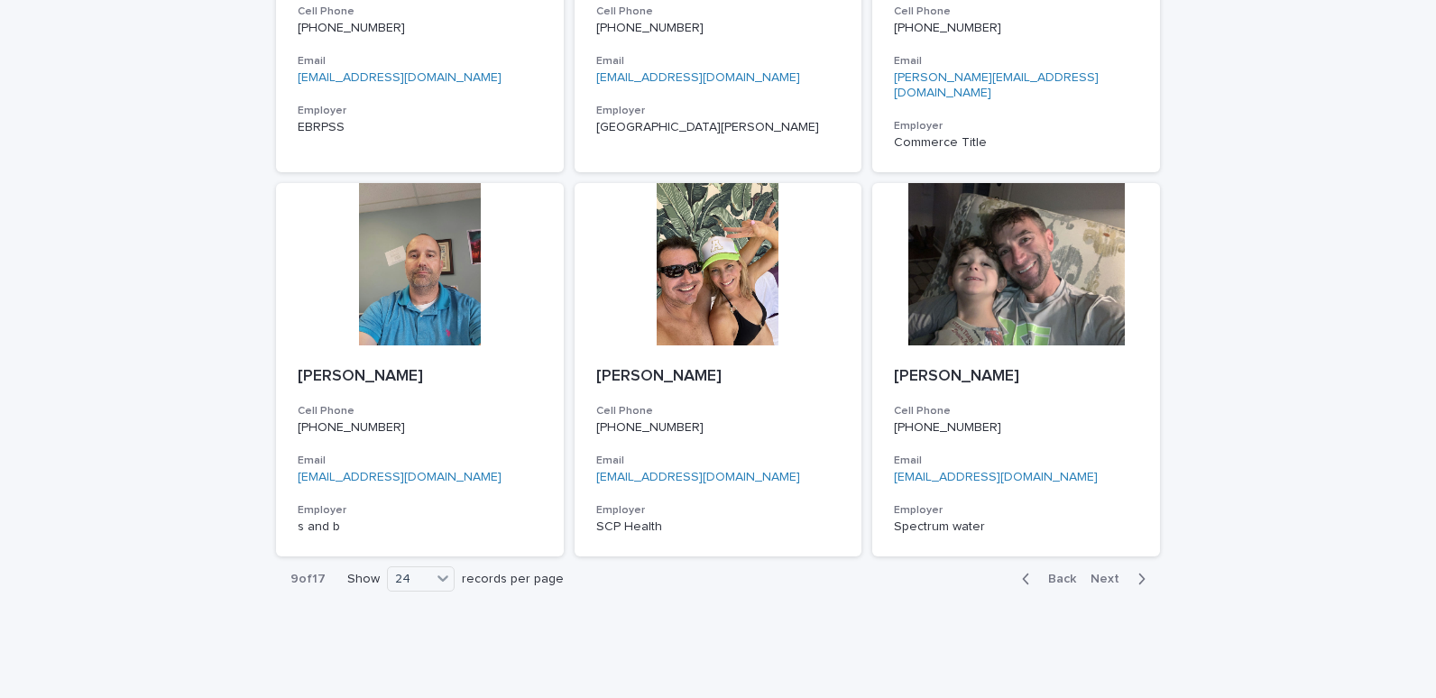
click at [1107, 573] on span "Next" at bounding box center [1111, 579] width 40 height 13
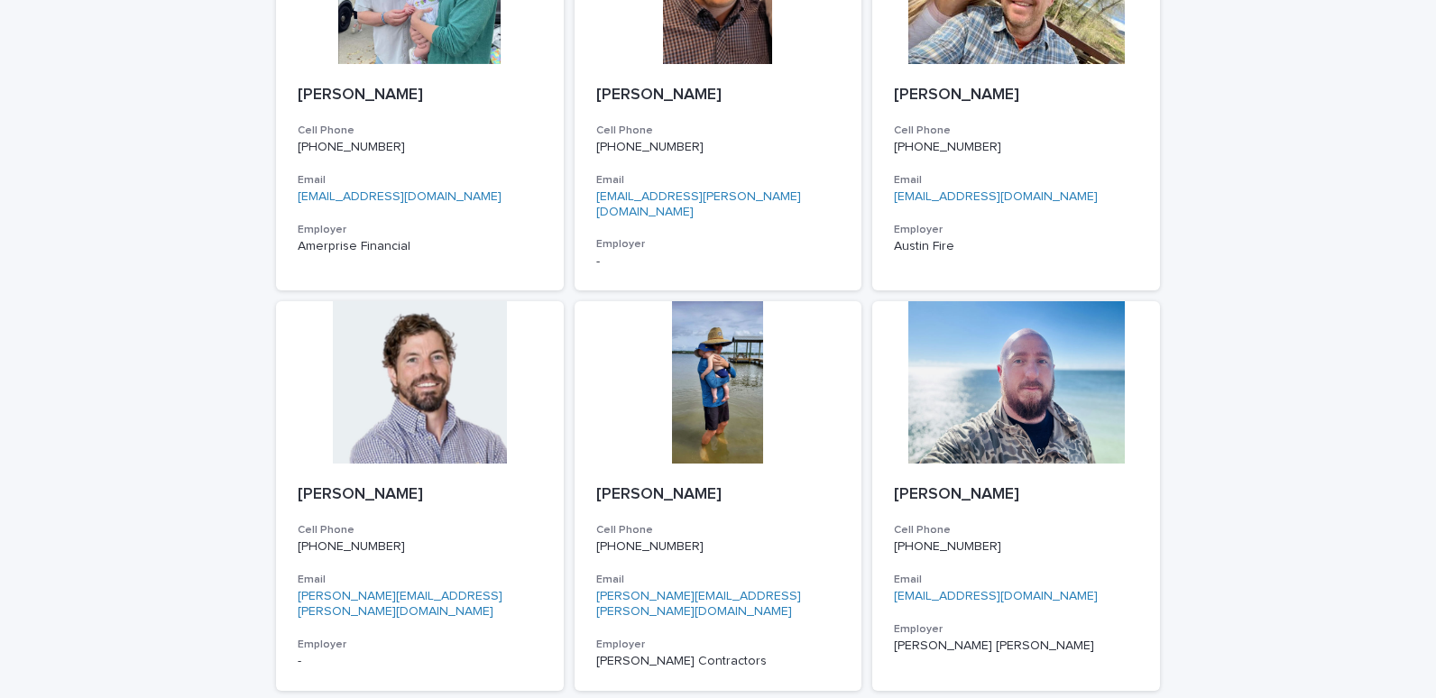
scroll to position [253, 0]
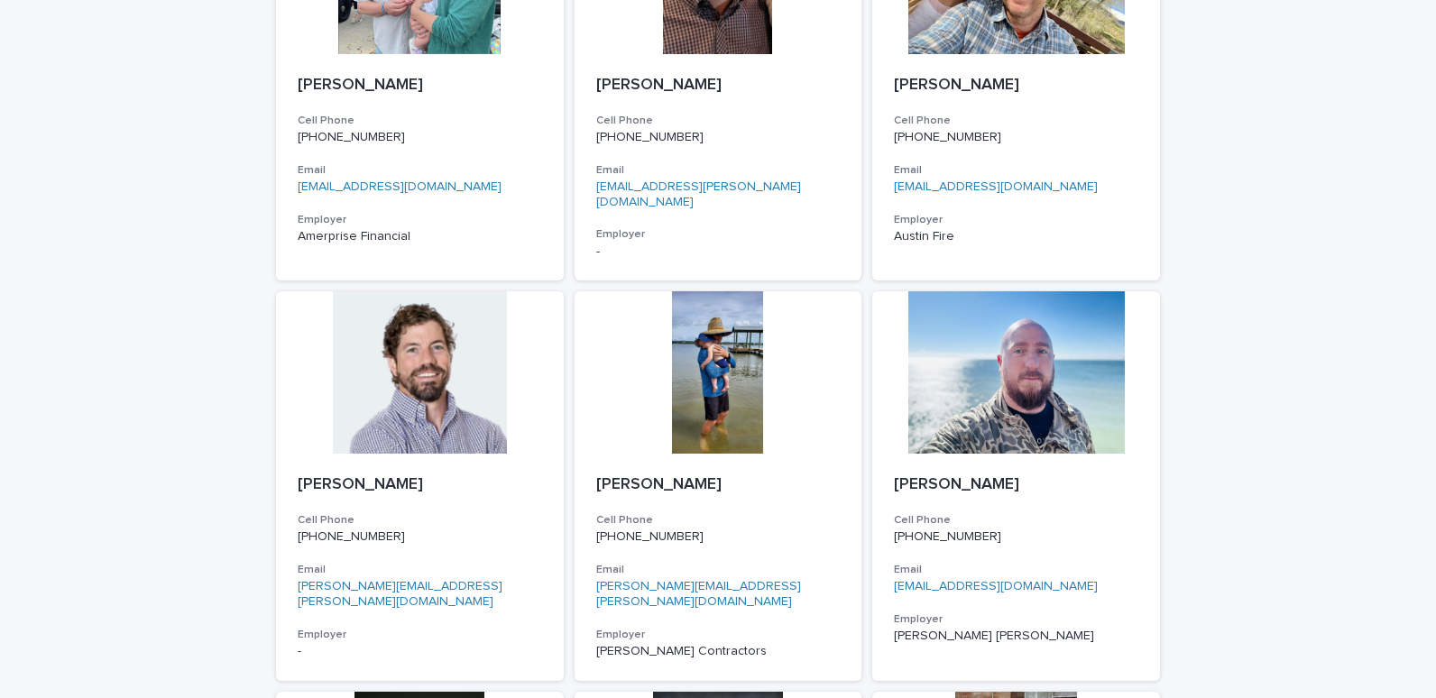
drag, startPoint x: 1367, startPoint y: 102, endPoint x: 1367, endPoint y: 115, distance: 13.5
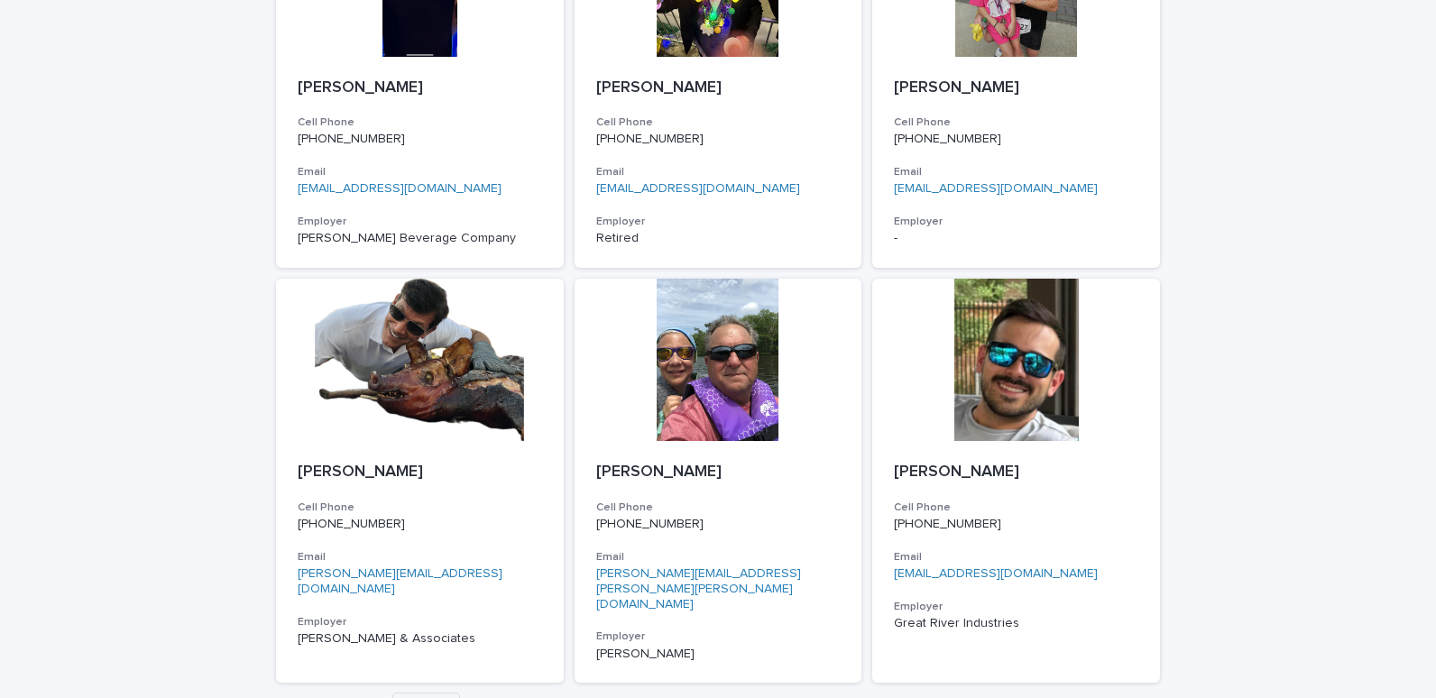
scroll to position [2701, 0]
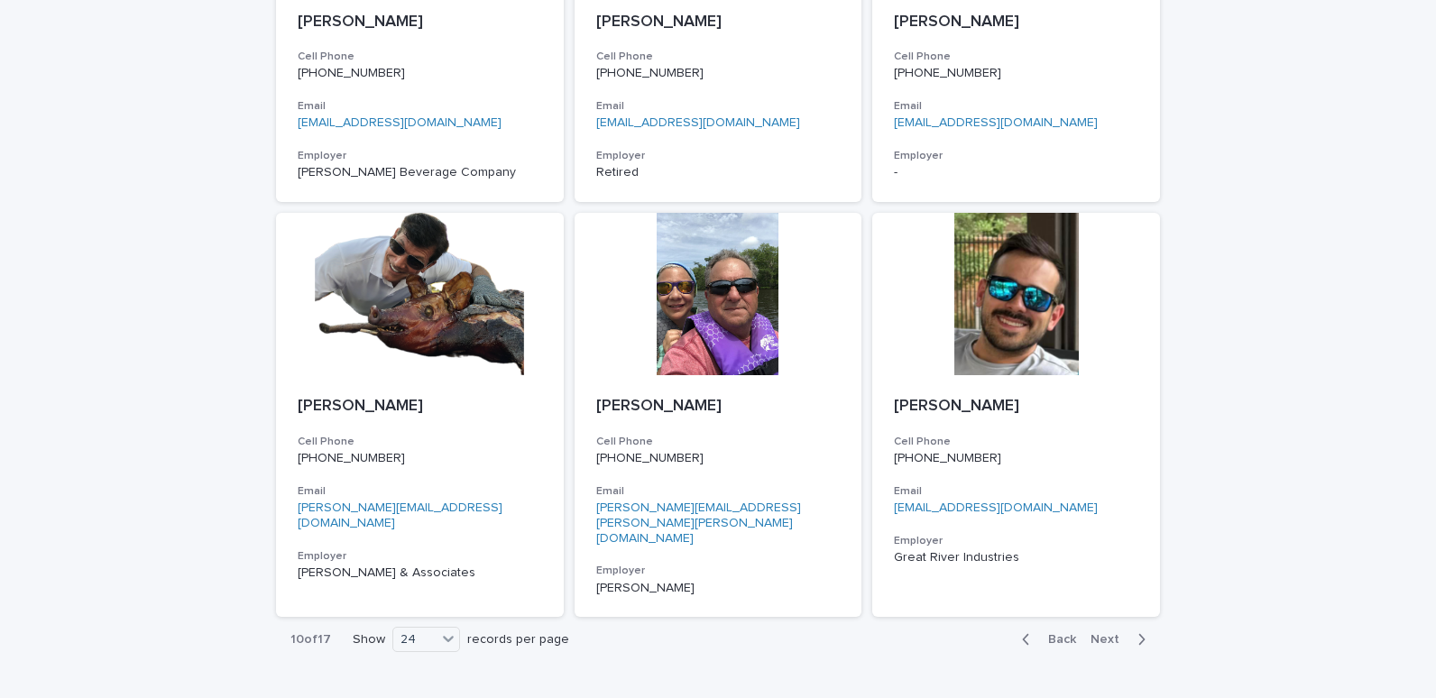
click at [1099, 633] on span "Next" at bounding box center [1111, 639] width 40 height 13
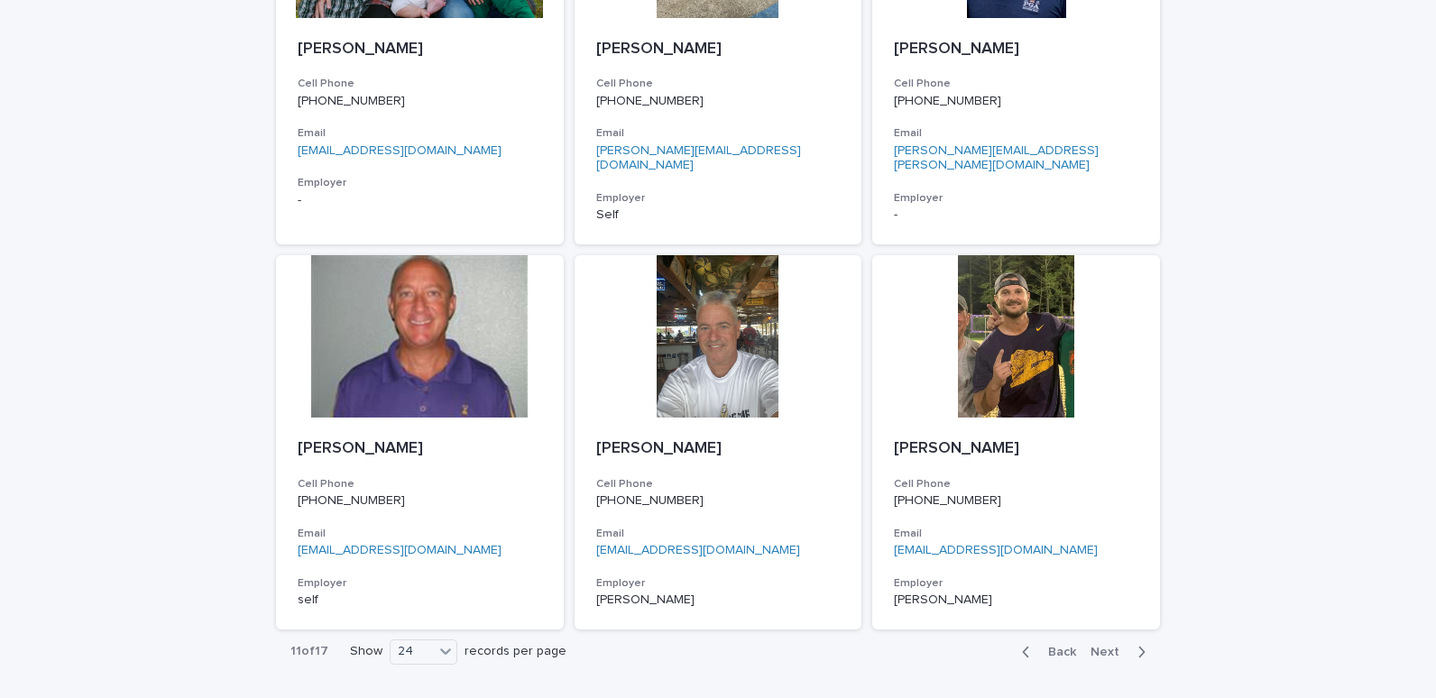
scroll to position [2701, 0]
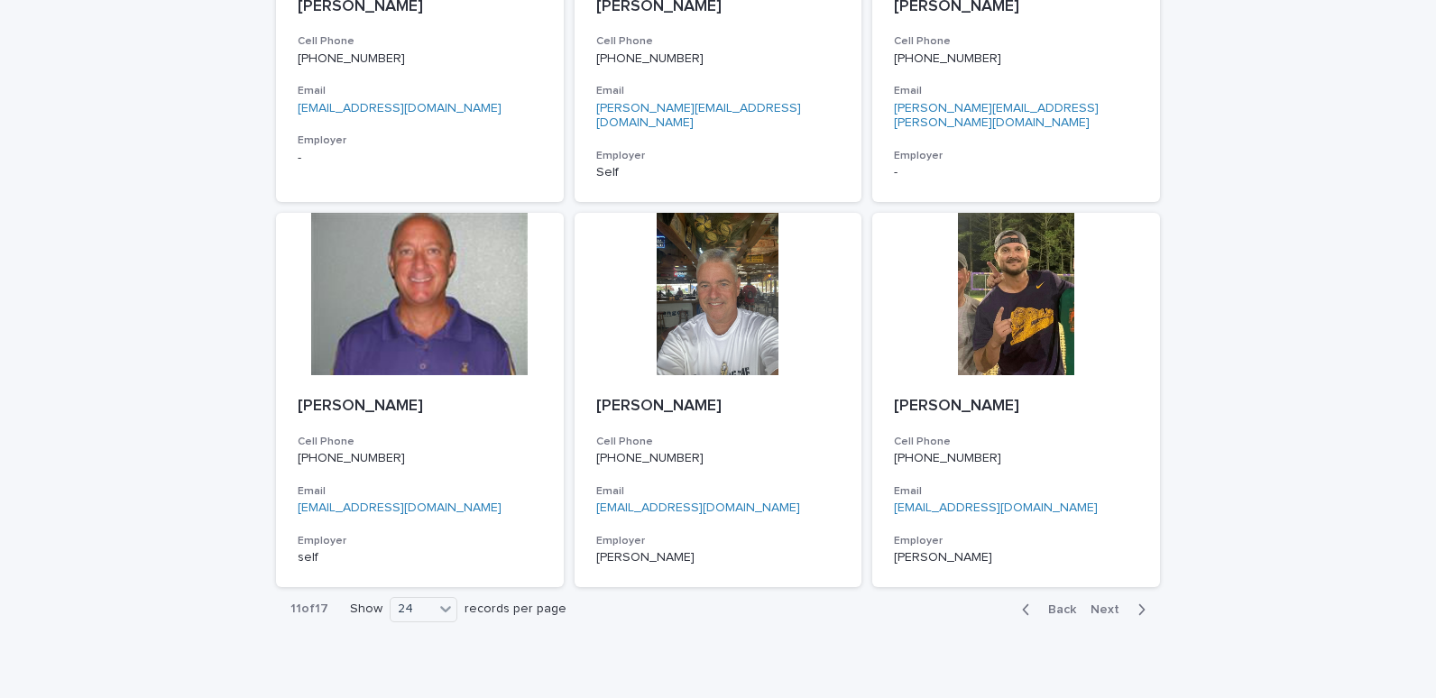
click at [1103, 604] on span "Next" at bounding box center [1111, 610] width 40 height 13
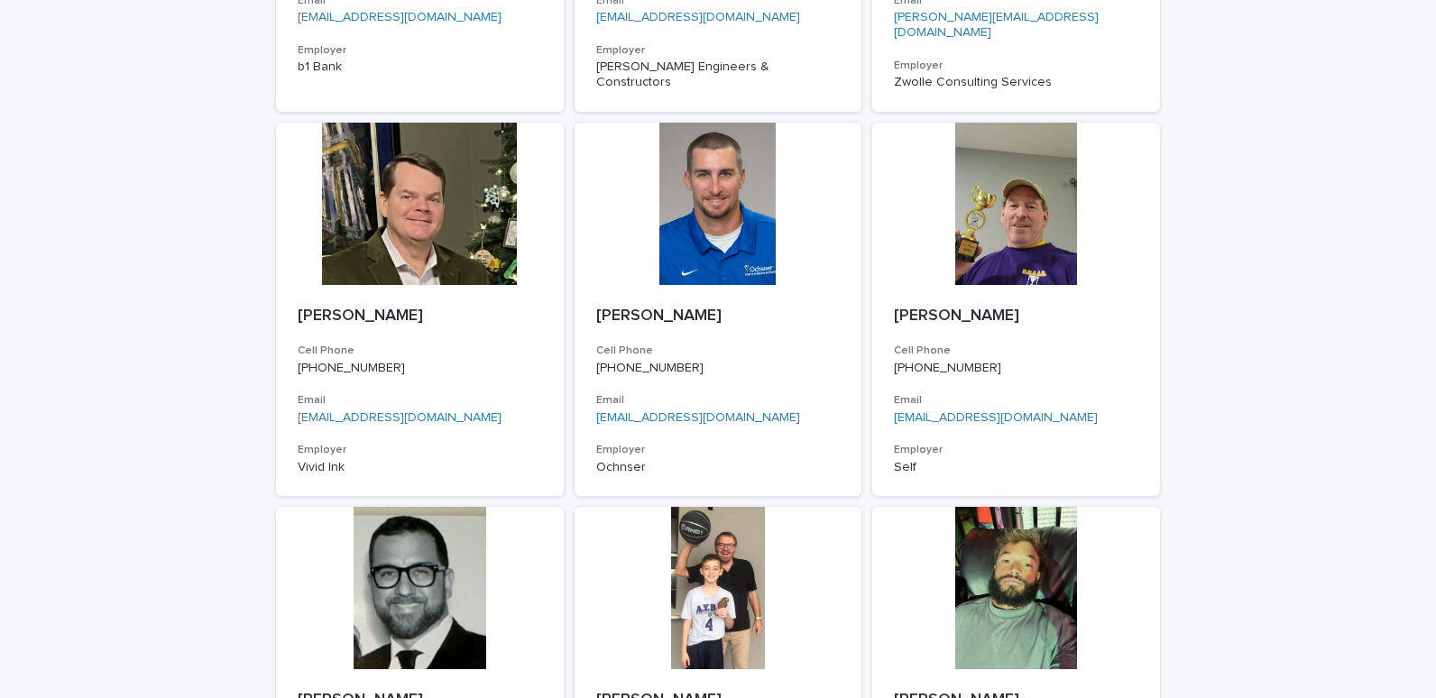
scroll to position [2716, 0]
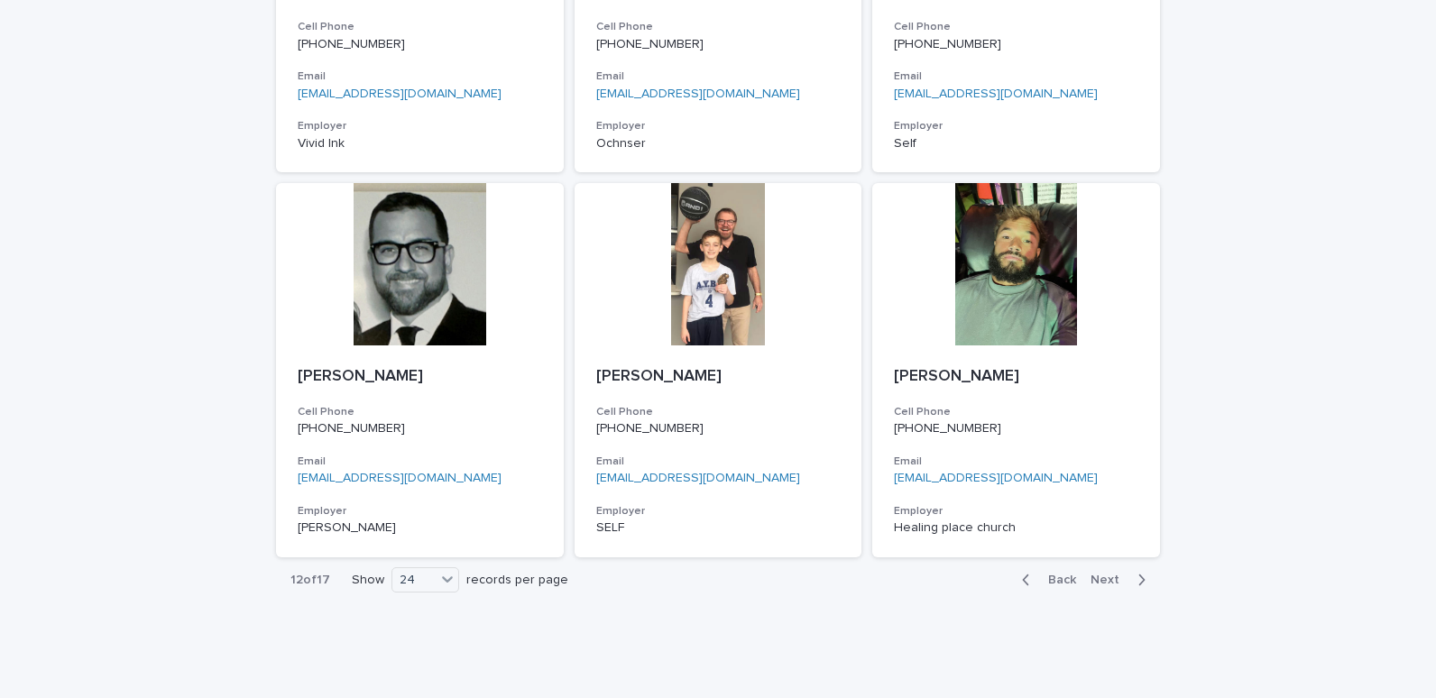
click at [1101, 574] on span "Next" at bounding box center [1111, 580] width 40 height 13
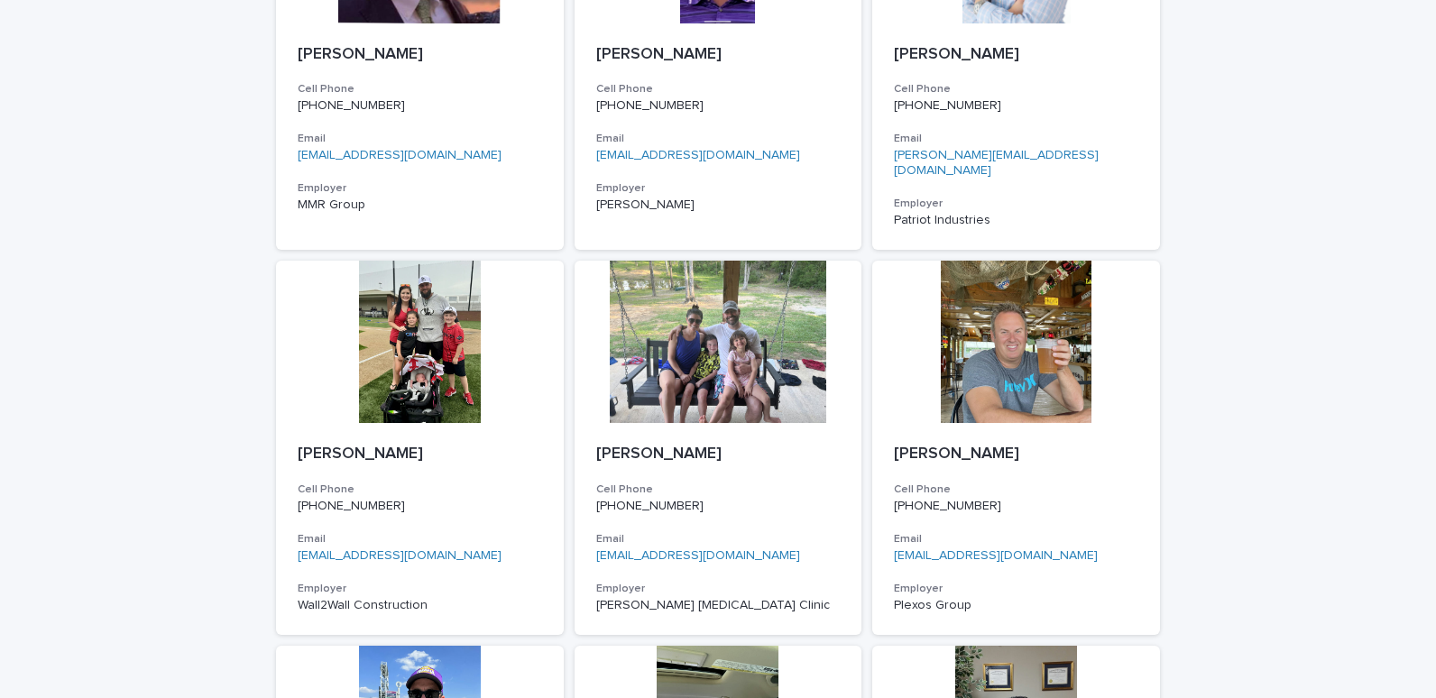
scroll to position [645, 0]
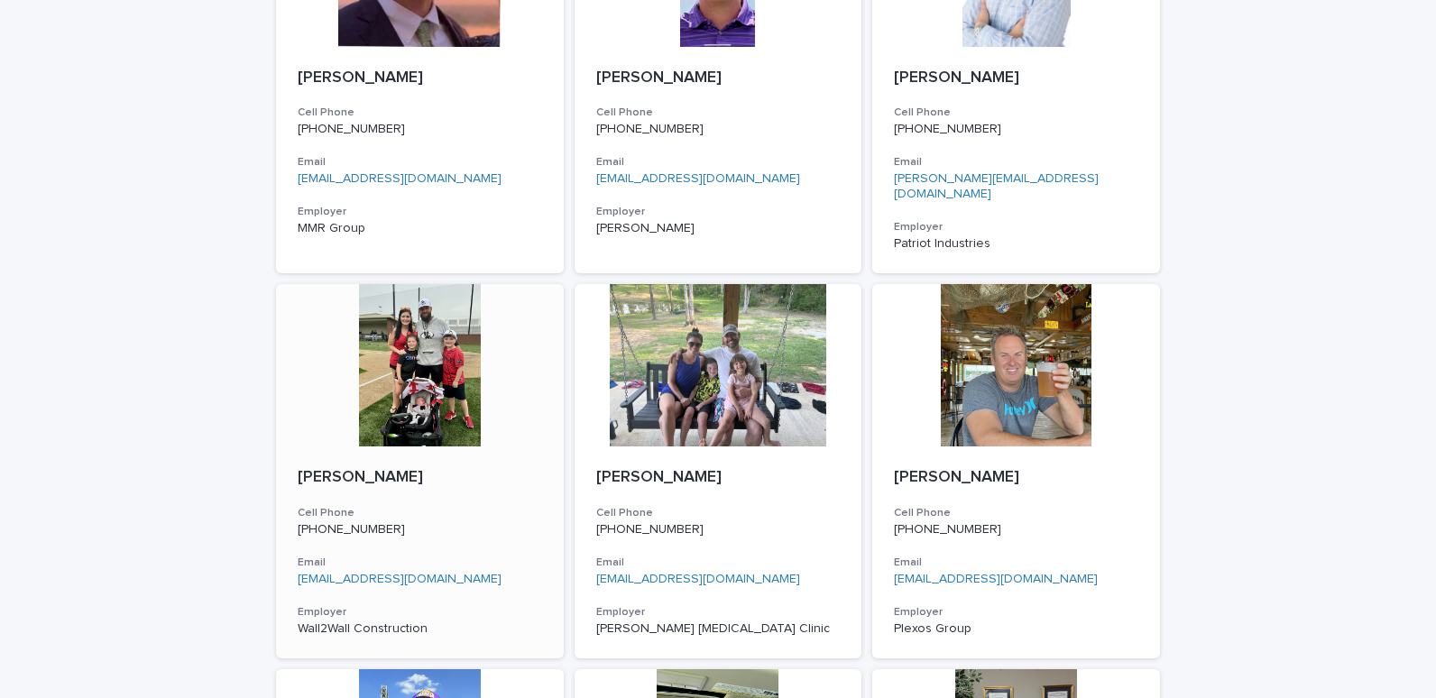
click at [427, 328] on div at bounding box center [420, 365] width 288 height 162
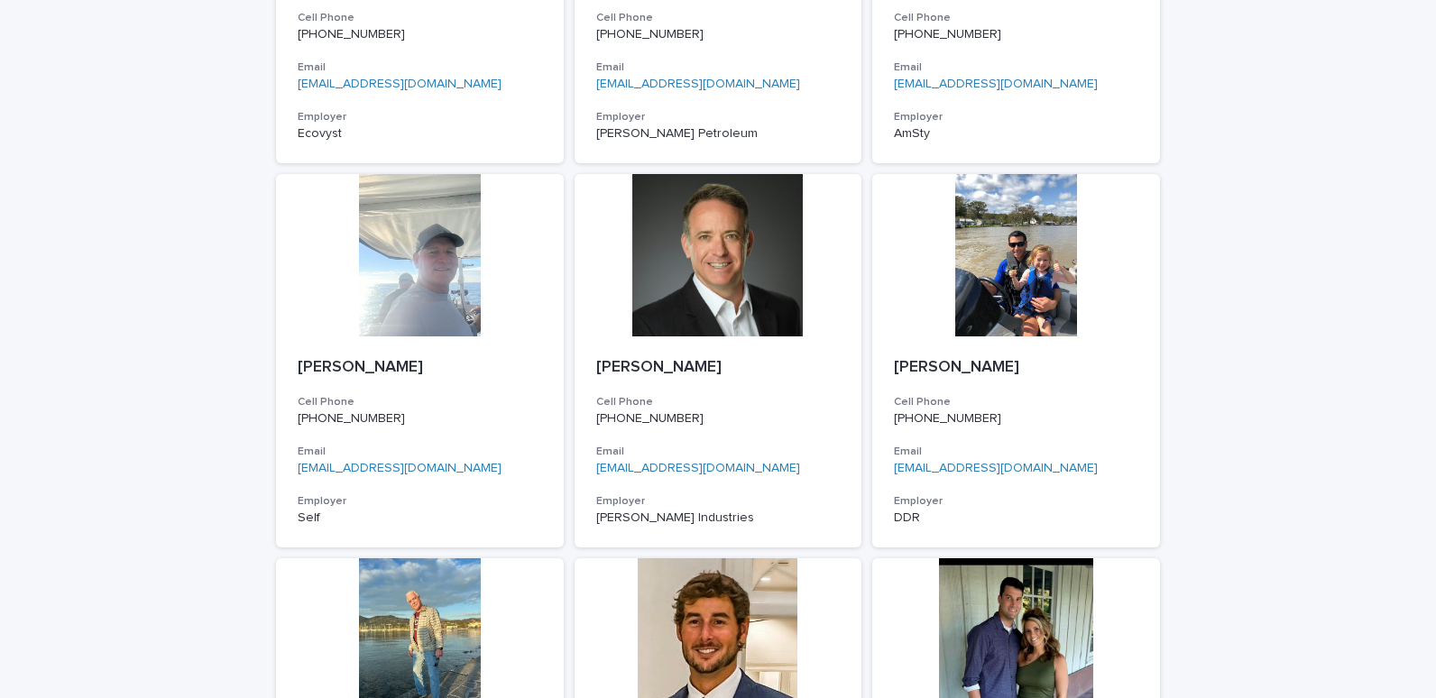
scroll to position [2701, 0]
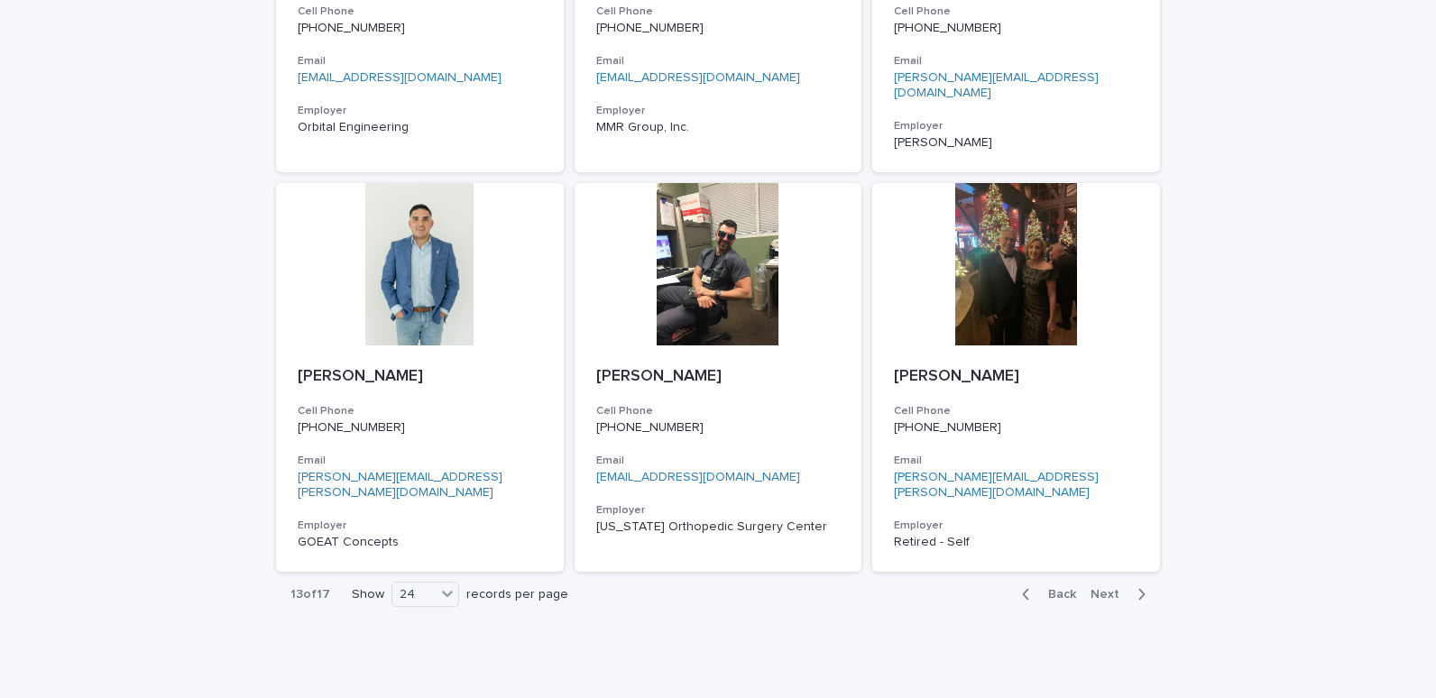
click at [1098, 588] on span "Next" at bounding box center [1111, 594] width 40 height 13
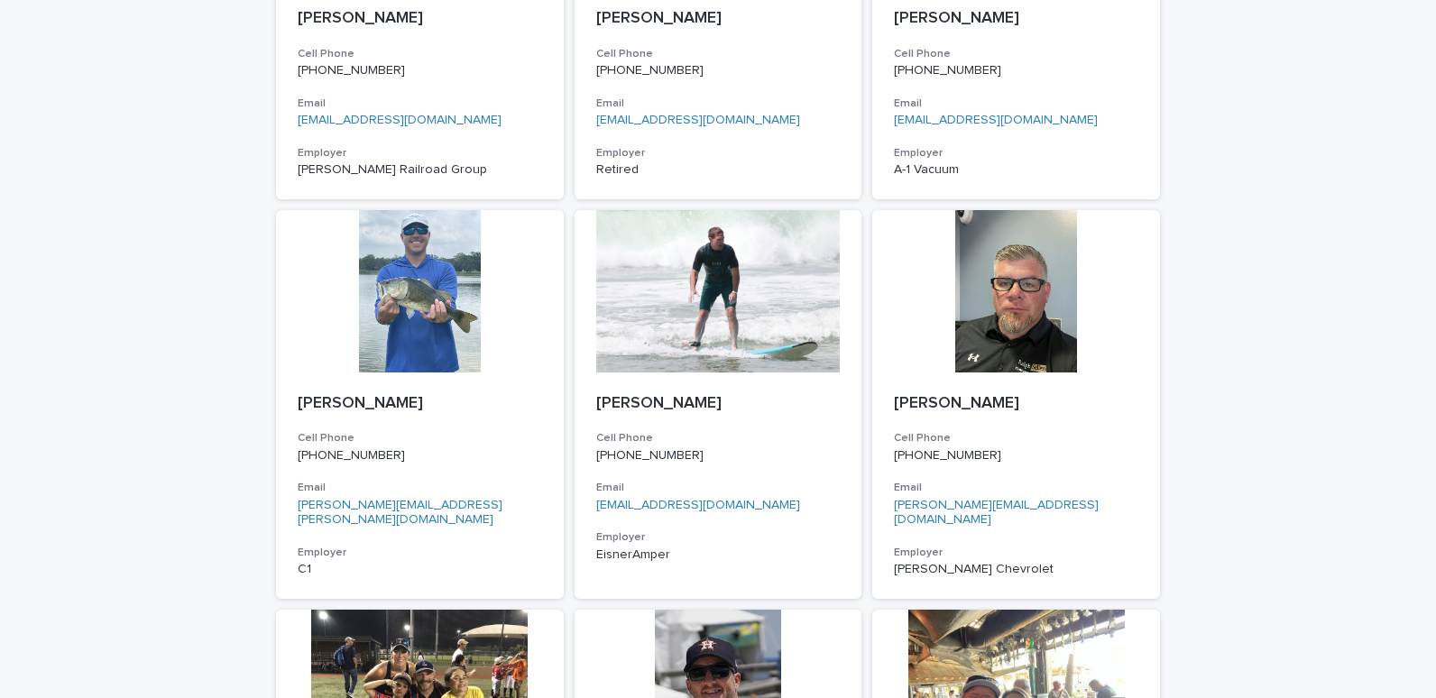
scroll to position [1609, 0]
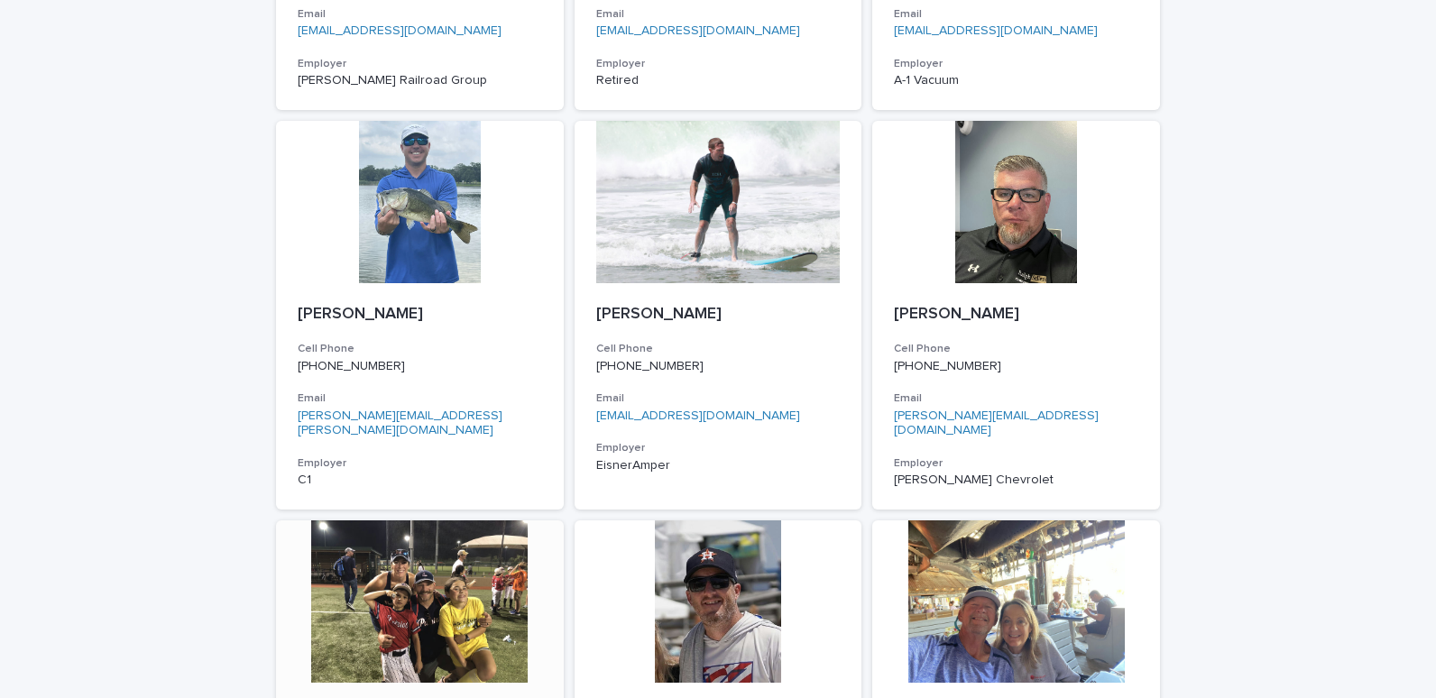
click at [410, 544] on div at bounding box center [420, 602] width 288 height 162
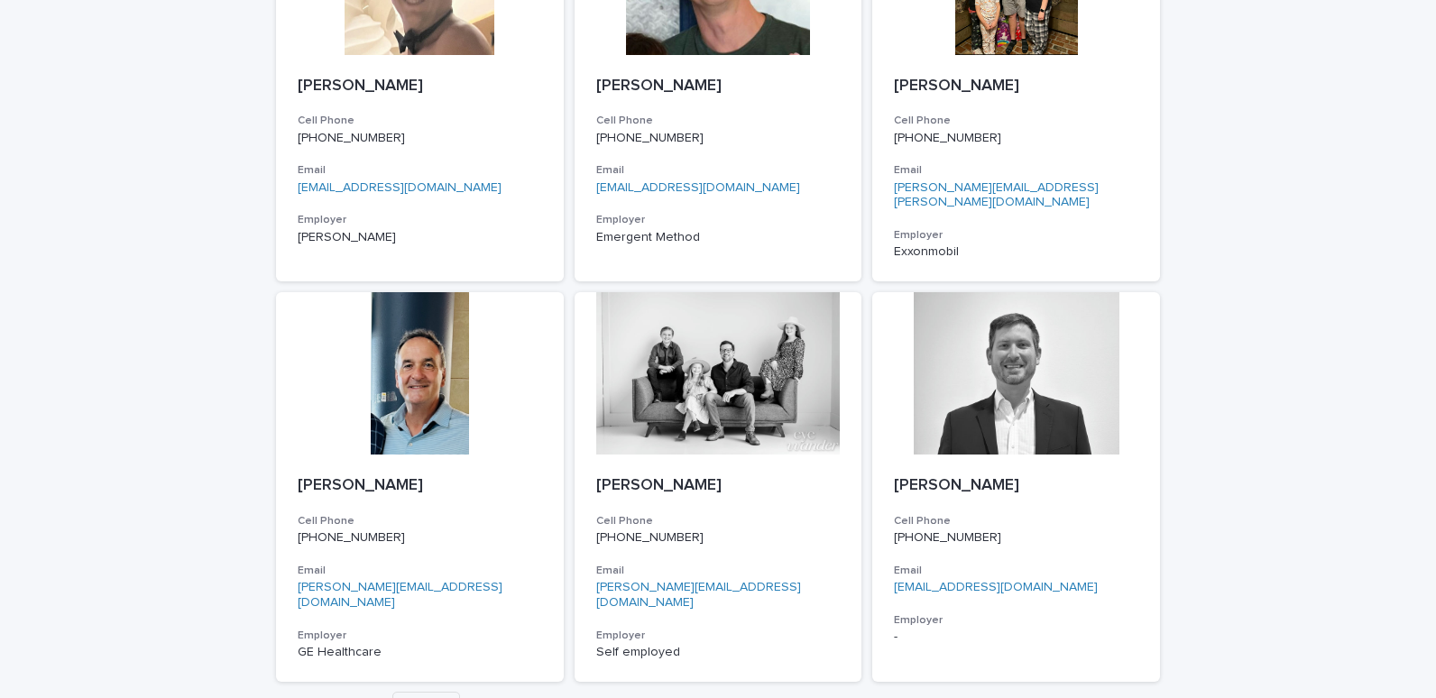
scroll to position [2716, 0]
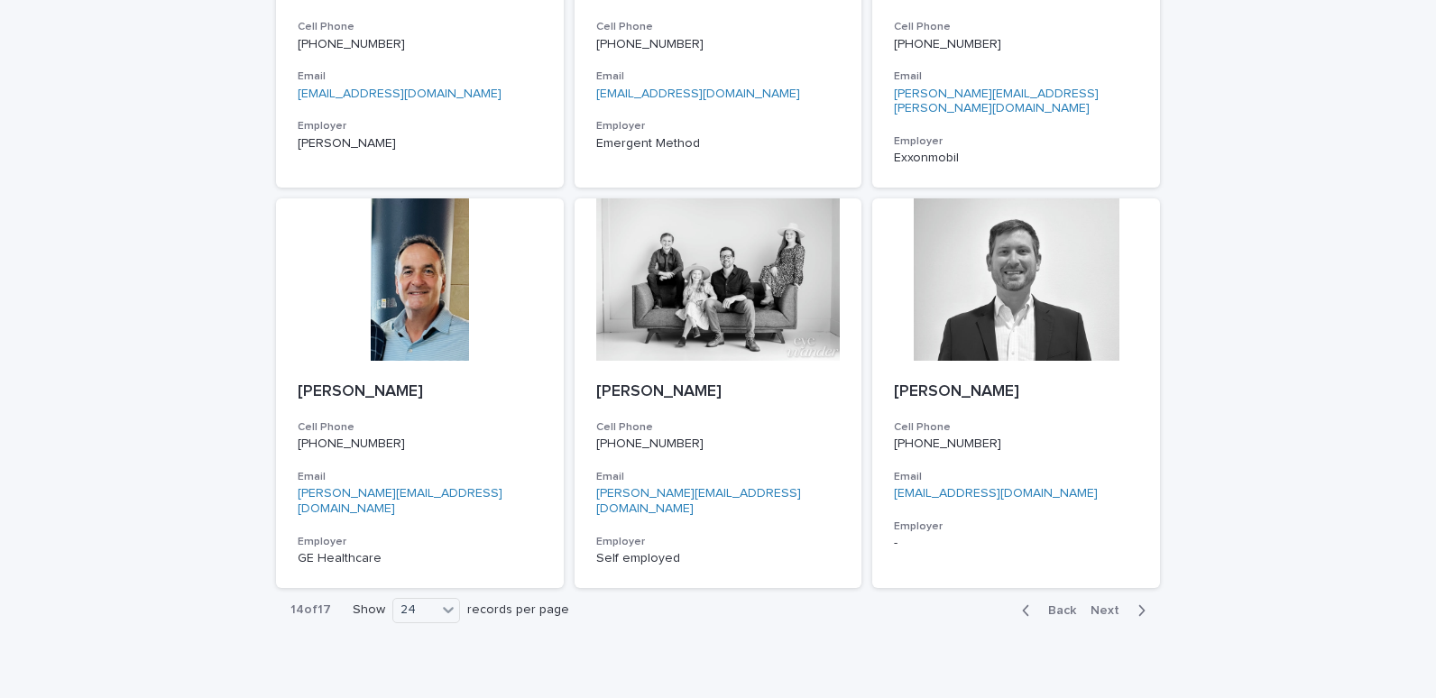
click at [1102, 605] on span "Next" at bounding box center [1111, 611] width 40 height 13
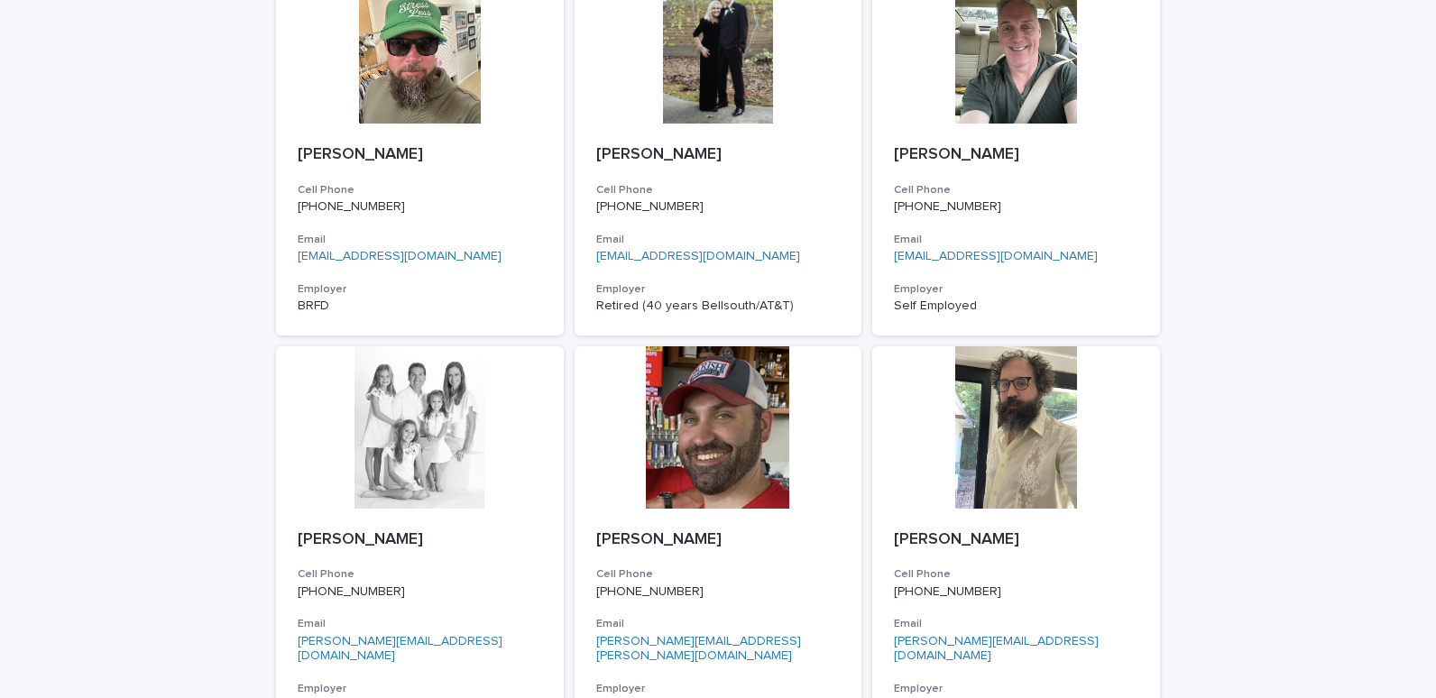
scroll to position [1009, 0]
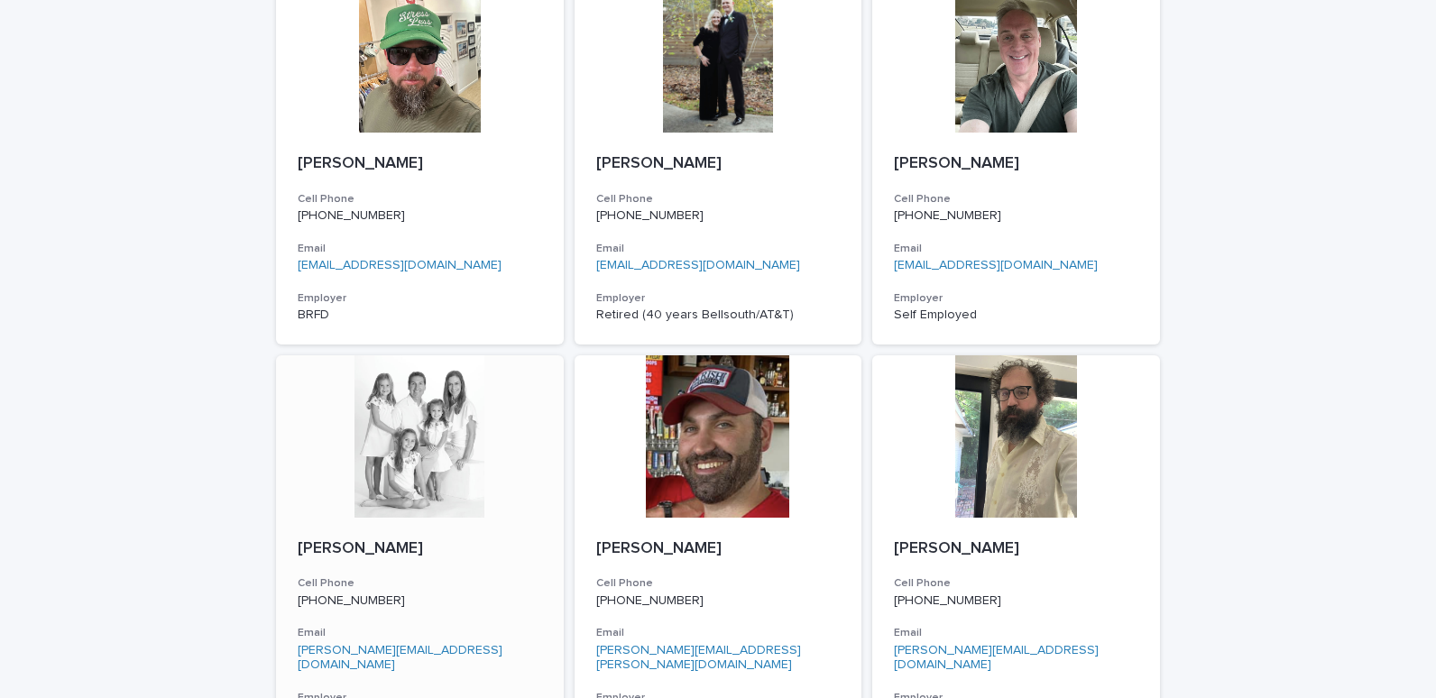
click at [414, 356] on div at bounding box center [420, 437] width 288 height 162
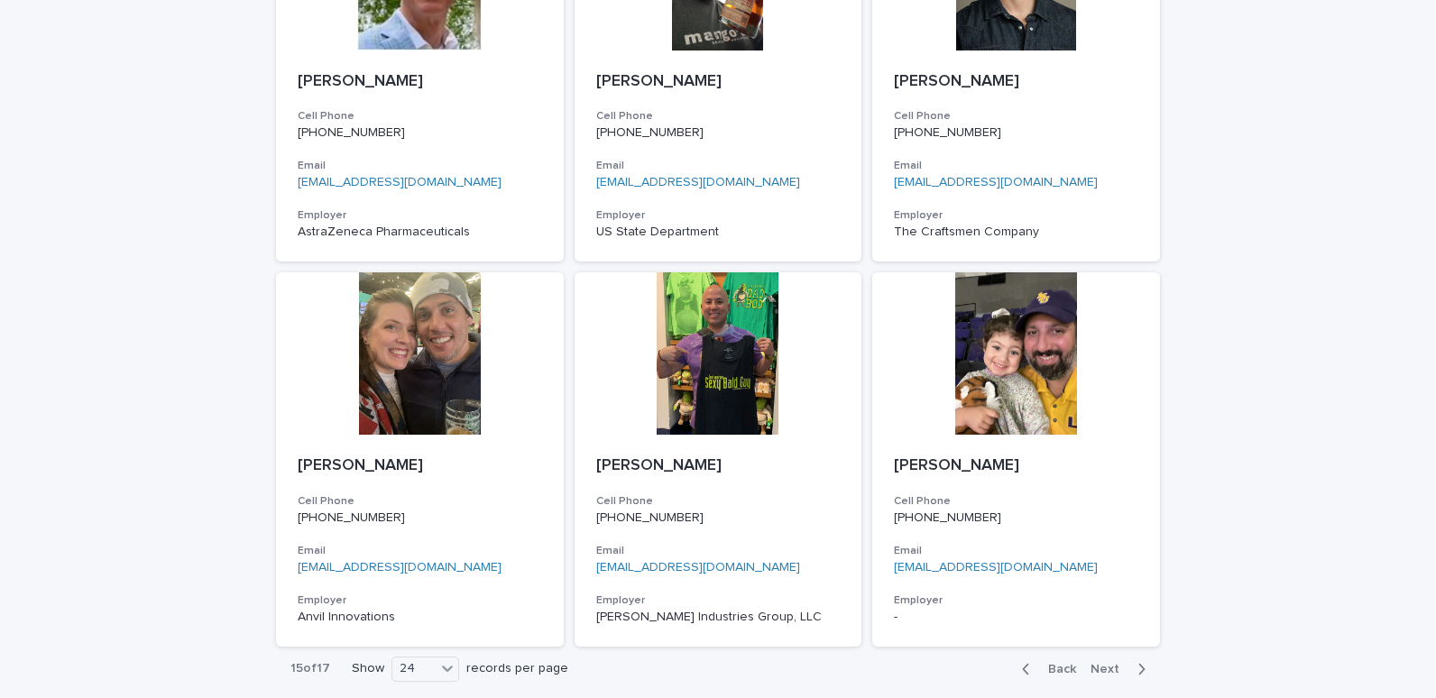
scroll to position [2716, 0]
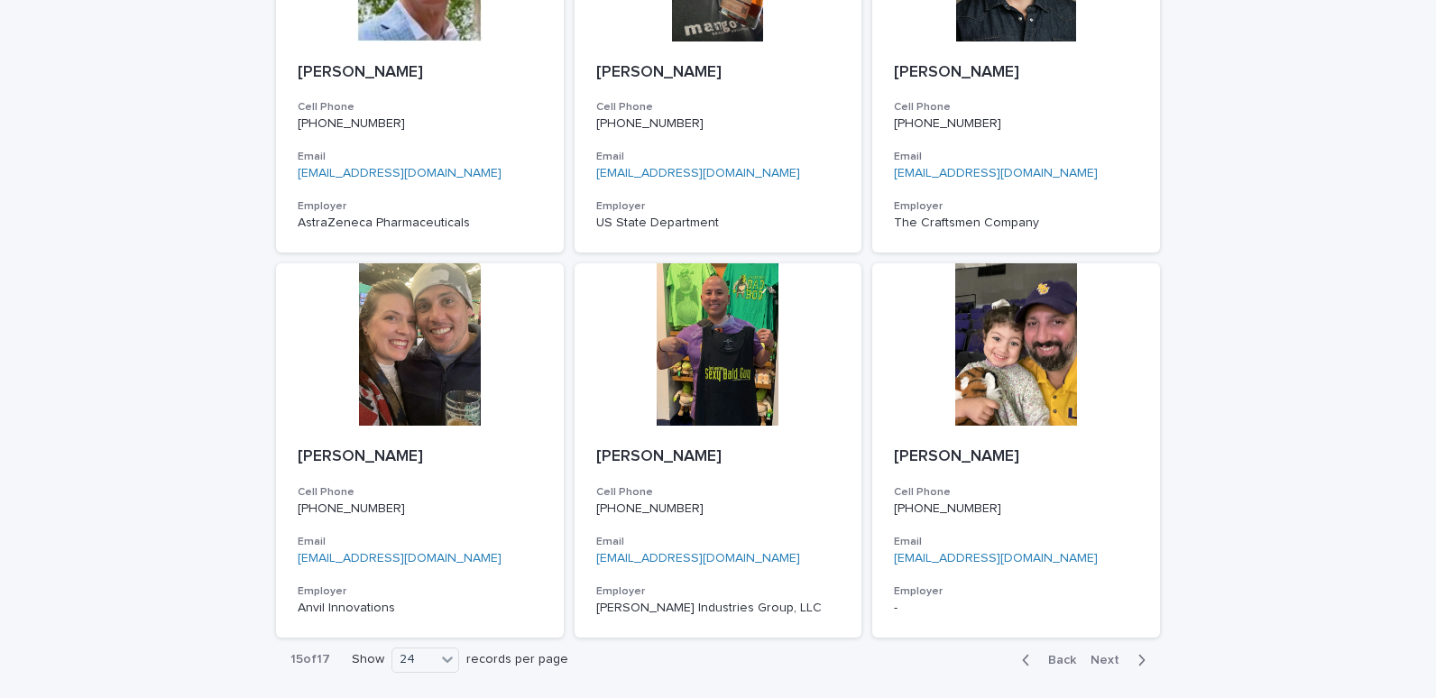
click at [1091, 654] on span "Next" at bounding box center [1111, 660] width 40 height 13
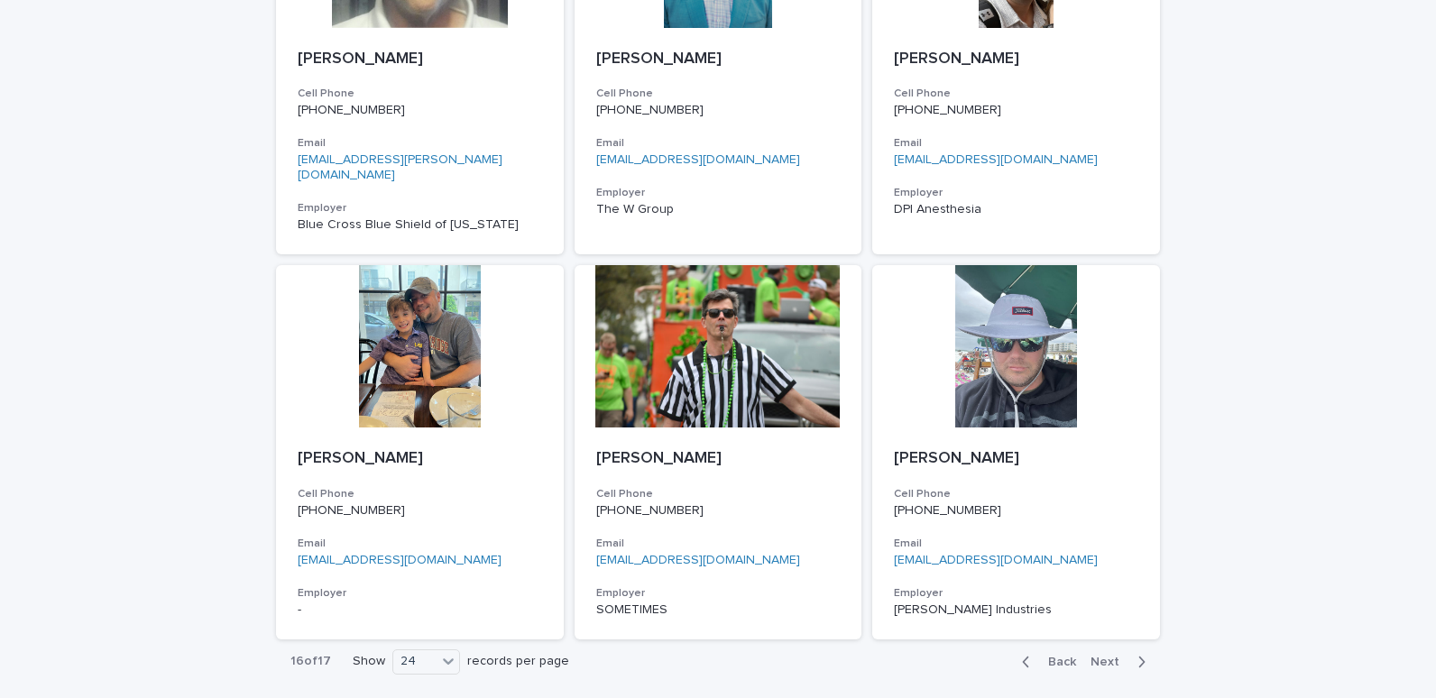
scroll to position [2701, 0]
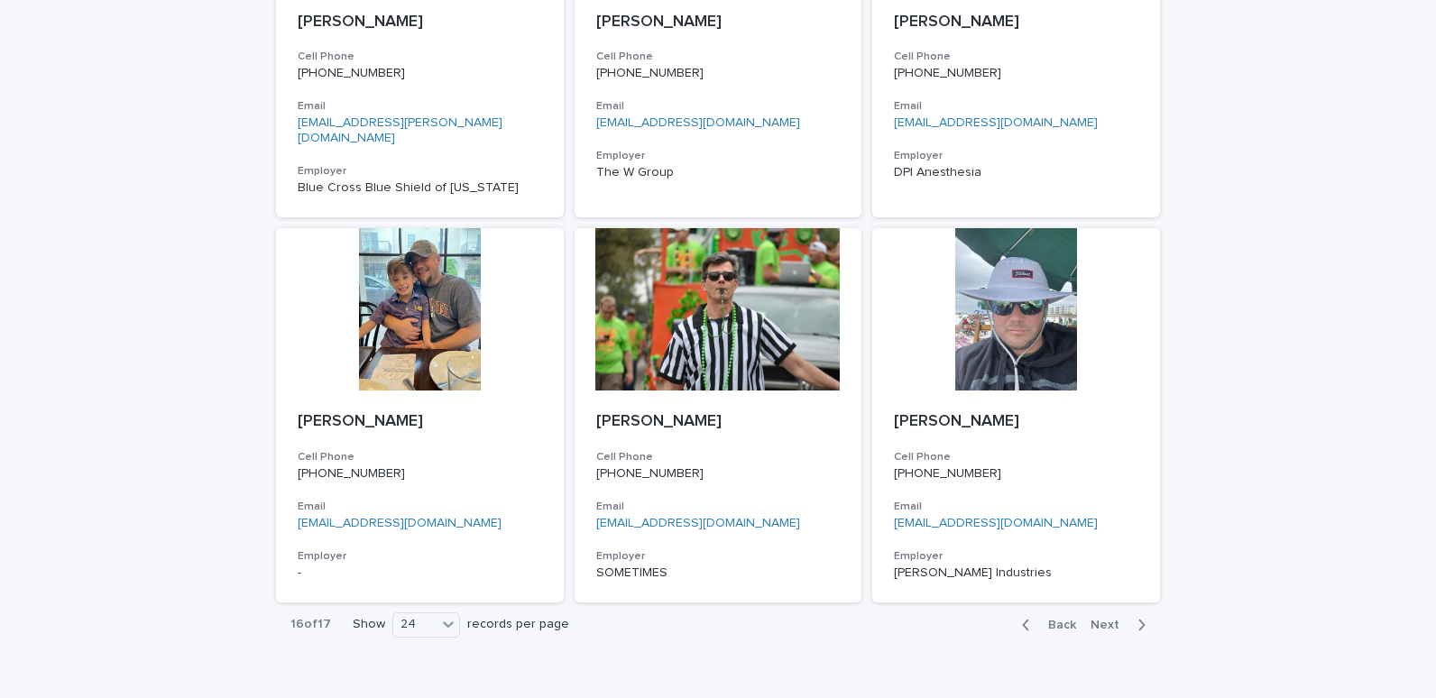
click at [1096, 619] on span "Next" at bounding box center [1111, 625] width 40 height 13
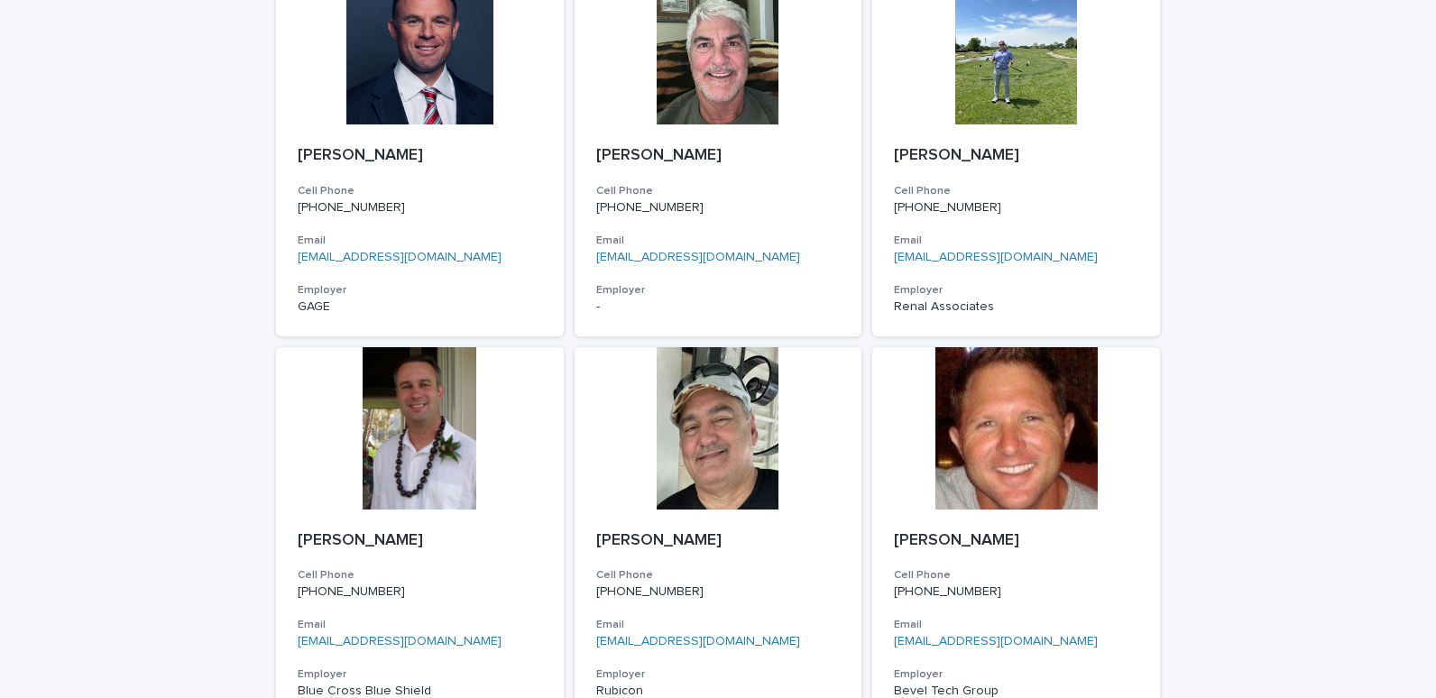
scroll to position [392, 0]
